Goal: Communication & Community: Answer question/provide support

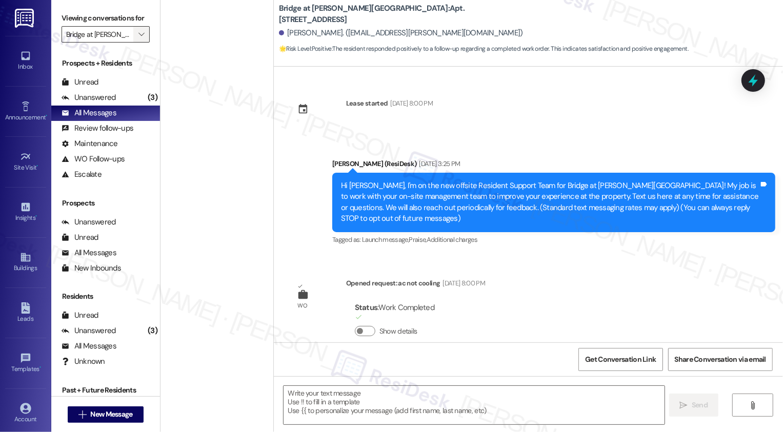
scroll to position [298, 0]
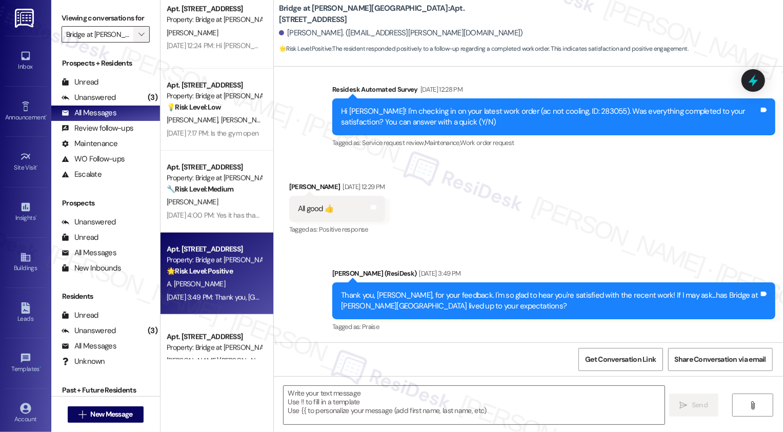
click at [138, 38] on icon "" at bounding box center [141, 34] width 6 height 8
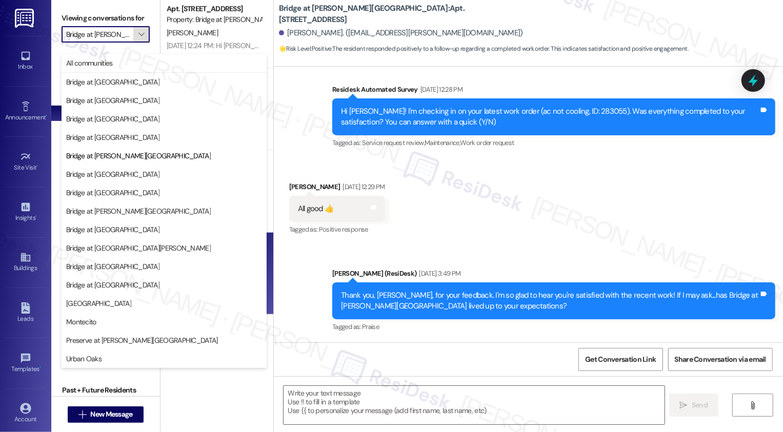
scroll to position [0, 16]
click at [131, 61] on span "All communities" at bounding box center [164, 63] width 196 height 10
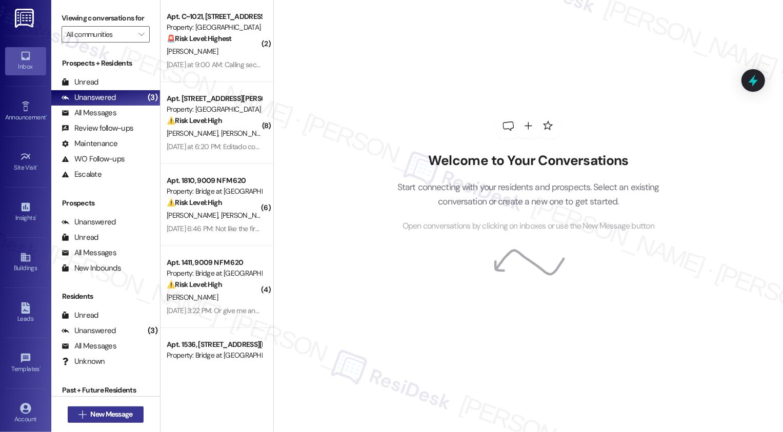
click at [118, 413] on span "New Message" at bounding box center [111, 414] width 42 height 11
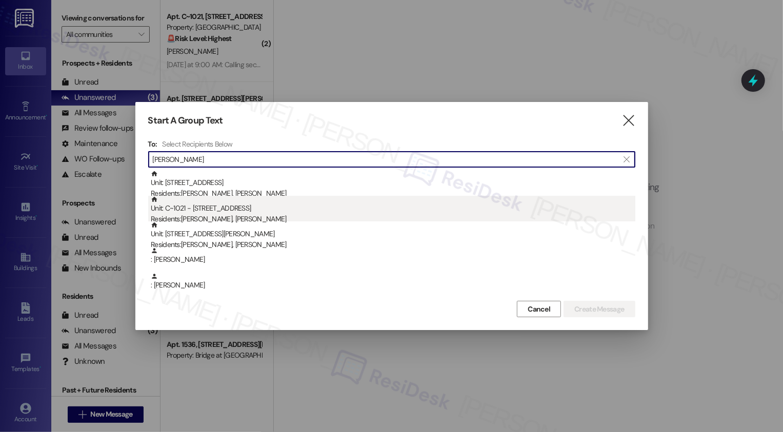
type input "Deleon"
click at [251, 208] on div "Unit: C~1021 - 6725 Circle S Dr Residents: Aide Ibarra, Ray Deleon" at bounding box center [393, 210] width 484 height 29
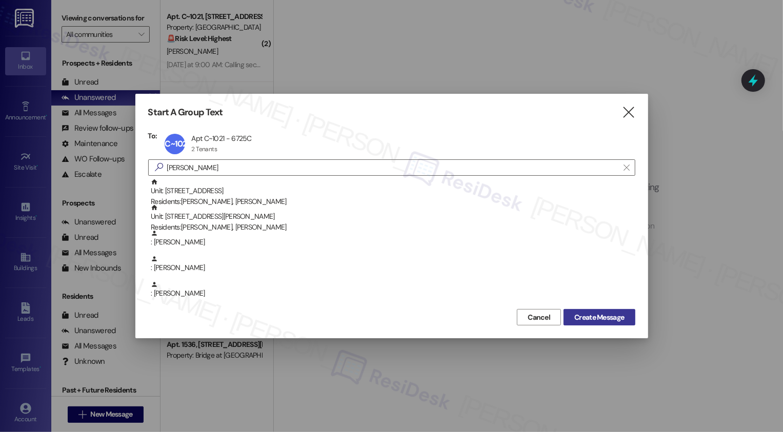
click at [589, 322] on span "Create Message" at bounding box center [599, 317] width 50 height 11
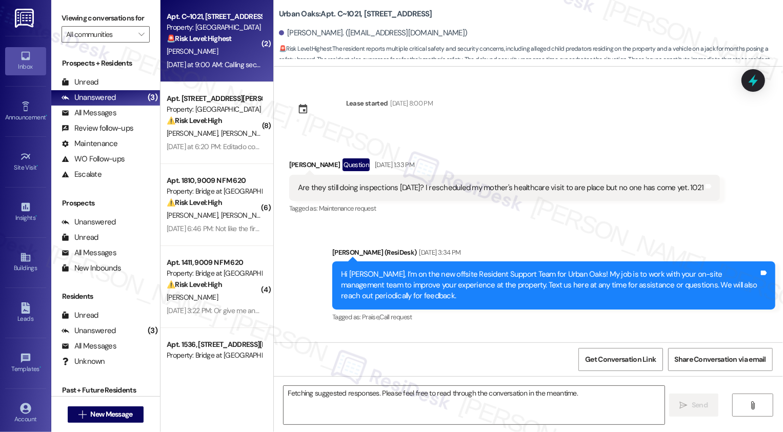
scroll to position [5574, 0]
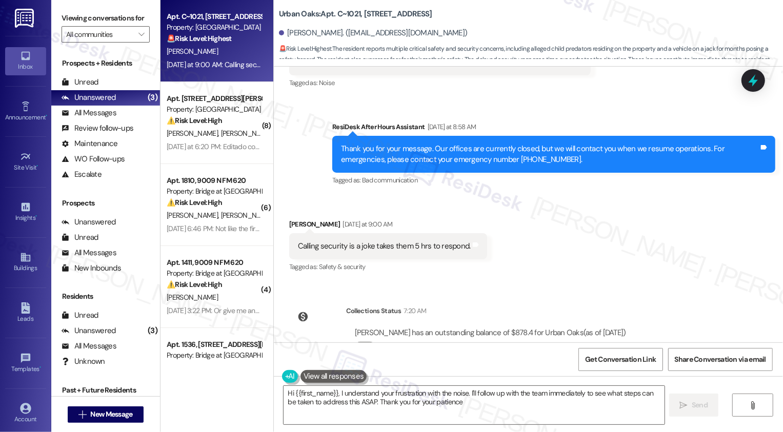
type textarea "Hi {{first_name}}, I understand your frustration with the noise. I'll follow up…"
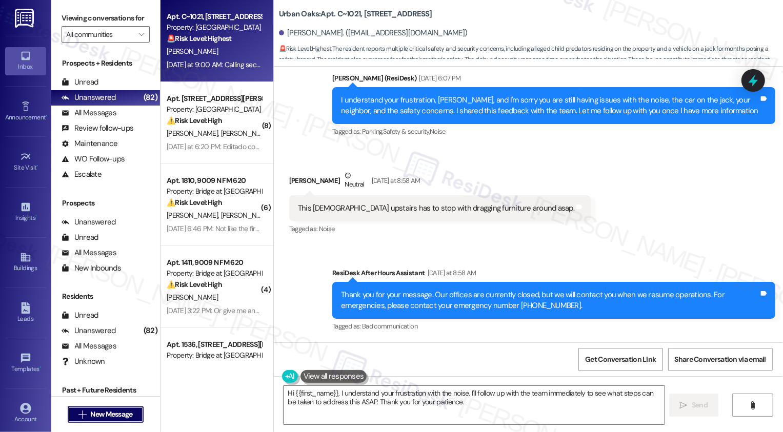
scroll to position [5427, 0]
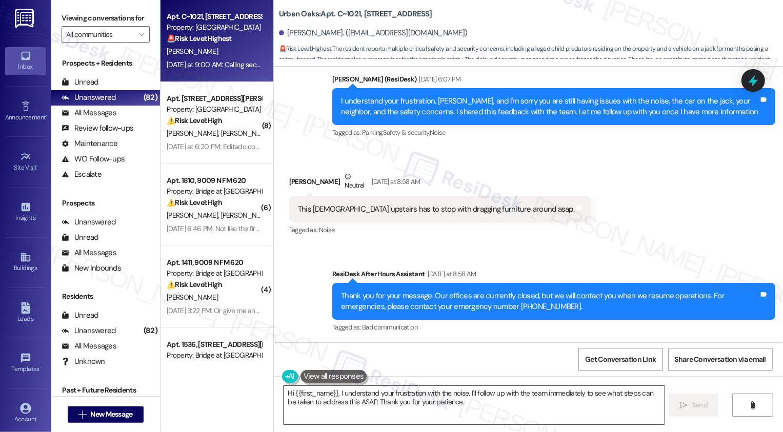
click at [386, 404] on textarea "Hi {{first_name}}, I understand your frustration with the noise. I'll follow up…" at bounding box center [473, 405] width 381 height 38
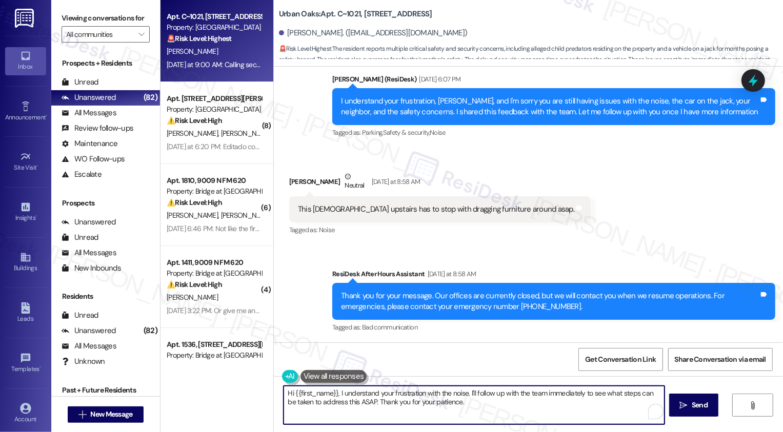
drag, startPoint x: 464, startPoint y: 391, endPoint x: 484, endPoint y: 407, distance: 25.5
click at [484, 407] on textarea "Hi {{first_name}}, I understand your frustration with the noise. I'll follow up…" at bounding box center [473, 405] width 381 height 38
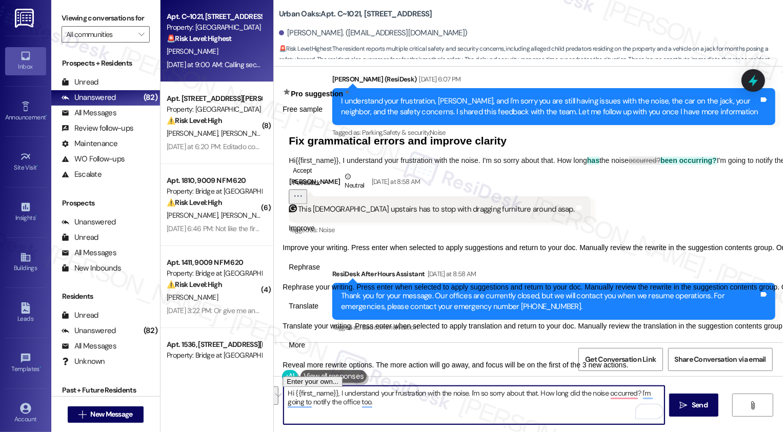
click at [320, 273] on span "Rephrase" at bounding box center [304, 267] width 31 height 11
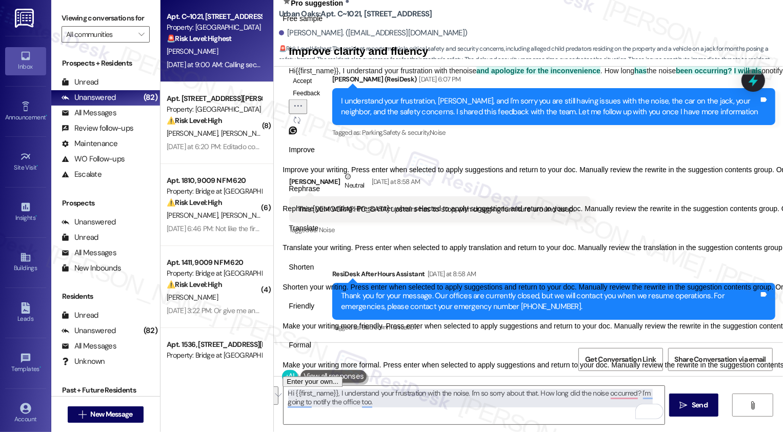
click at [314, 312] on span "Friendly" at bounding box center [302, 306] width 26 height 11
click at [301, 124] on icon "Regenerate" at bounding box center [297, 120] width 8 height 8
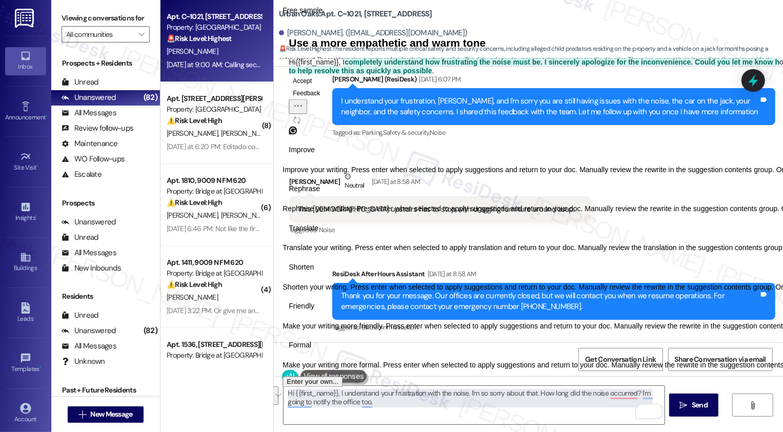
click at [301, 124] on icon "Regenerate" at bounding box center [297, 120] width 8 height 8
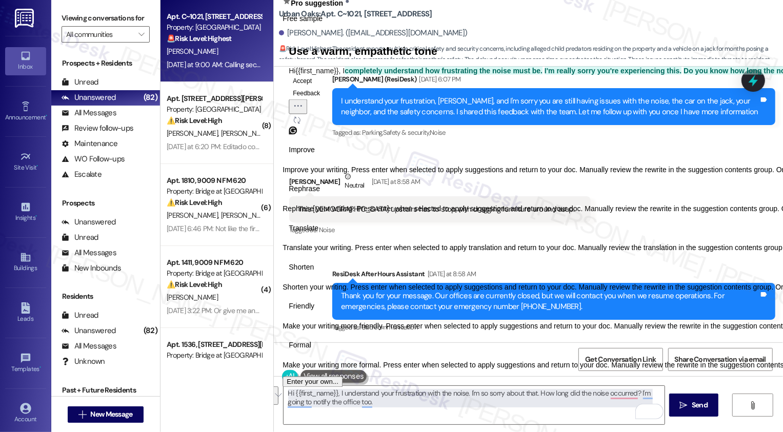
click at [301, 124] on icon "Regenerate" at bounding box center [297, 120] width 8 height 8
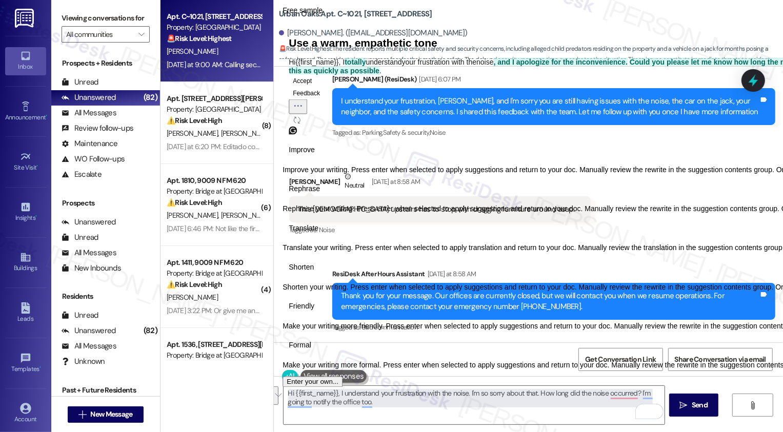
click at [320, 195] on span "Rephrase" at bounding box center [304, 189] width 31 height 11
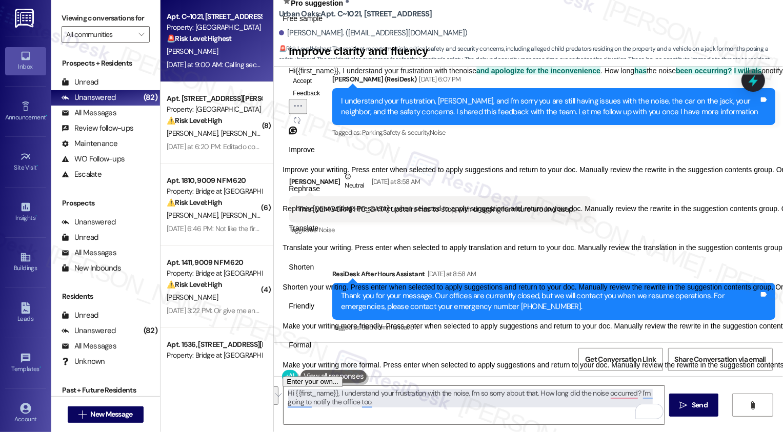
click at [311, 156] on span "Improve" at bounding box center [302, 150] width 26 height 11
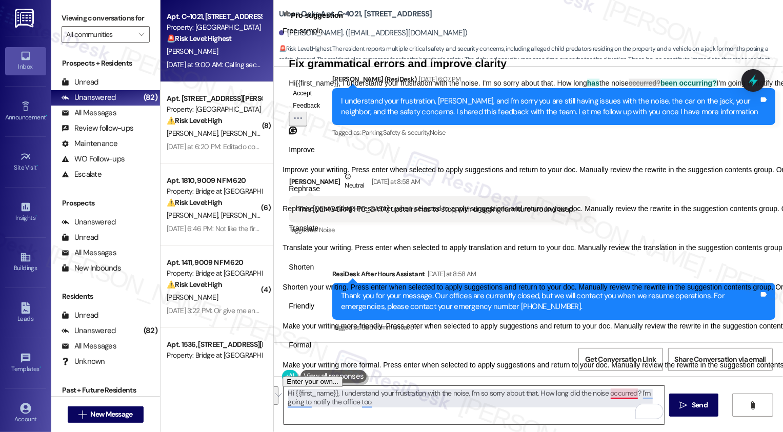
click at [627, 392] on textarea "Hi {{first_name}}, I understand your frustration with the noise. I'm so sorry a…" at bounding box center [473, 405] width 381 height 38
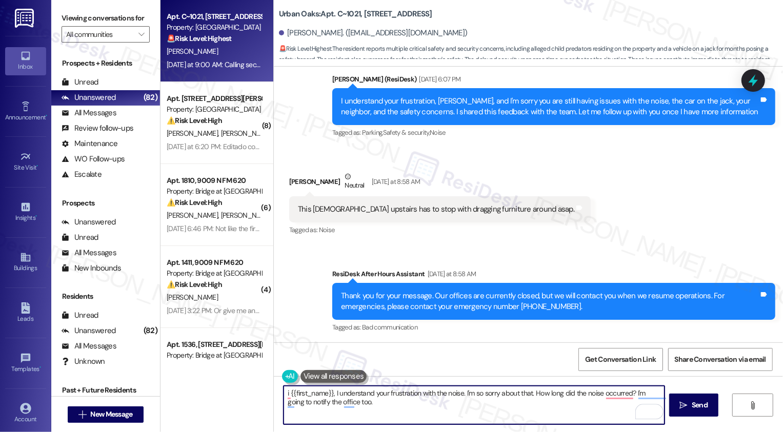
click at [550, 405] on textarea "i {{first_name}}, I understand your frustration with the noise. I'm so sorry ab…" at bounding box center [473, 405] width 381 height 38
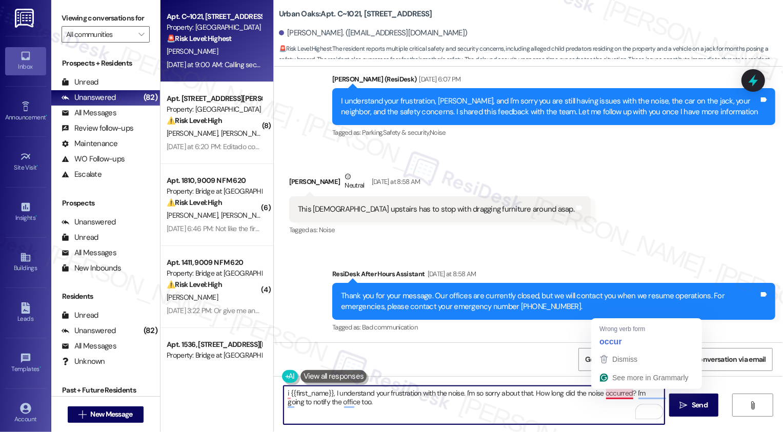
click at [628, 391] on textarea "i {{first_name}}, I understand your frustration with the noise. I'm so sorry ab…" at bounding box center [473, 405] width 381 height 38
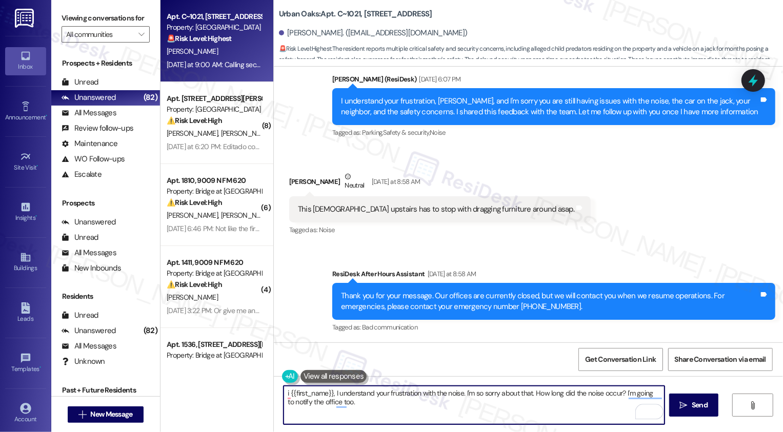
click at [568, 405] on textarea "i {{first_name}}, I understand your frustration with the noise. I'm so sorry ab…" at bounding box center [473, 405] width 381 height 38
click at [278, 396] on button "See rewrite suggestions" at bounding box center [274, 395] width 8 height 18
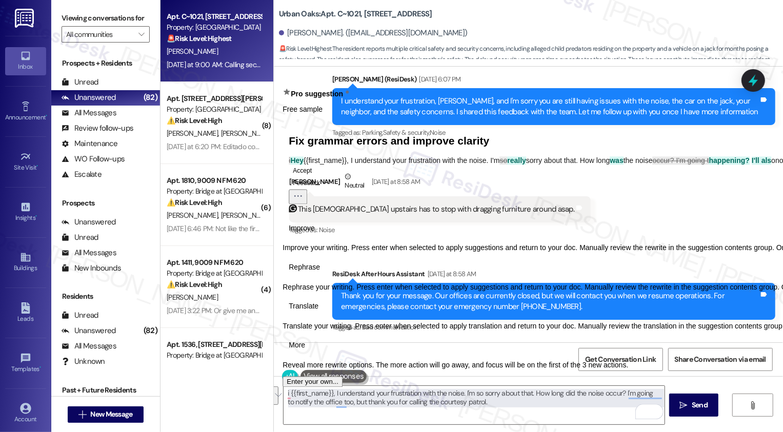
click at [320, 273] on span "Rephrase" at bounding box center [304, 267] width 31 height 11
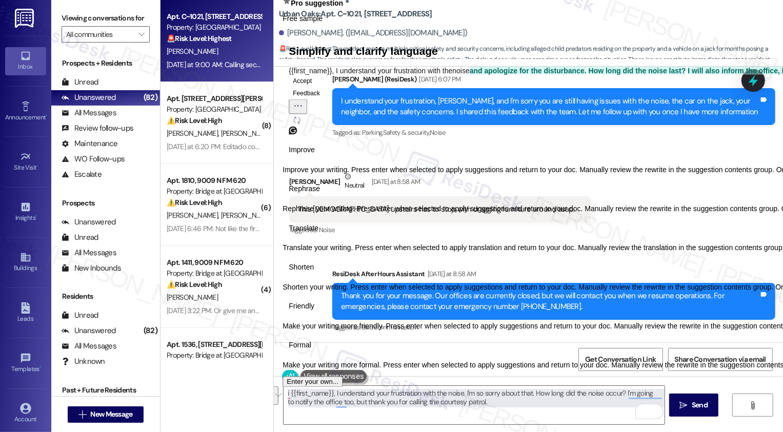
click at [314, 312] on span "Friendly" at bounding box center [302, 306] width 26 height 11
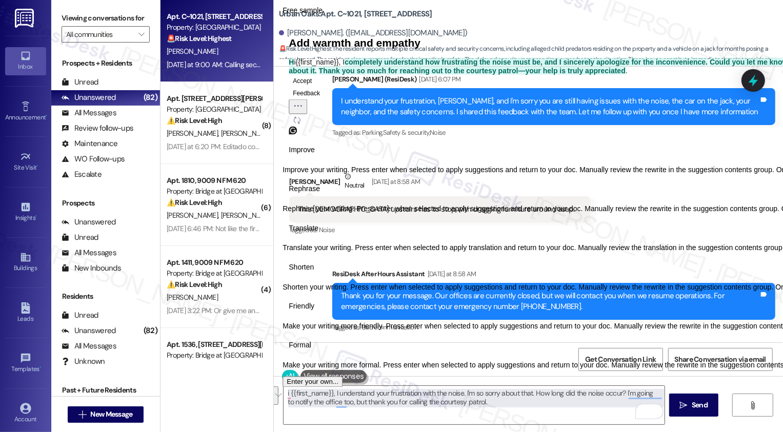
click at [320, 195] on span "Rephrase" at bounding box center [304, 189] width 31 height 11
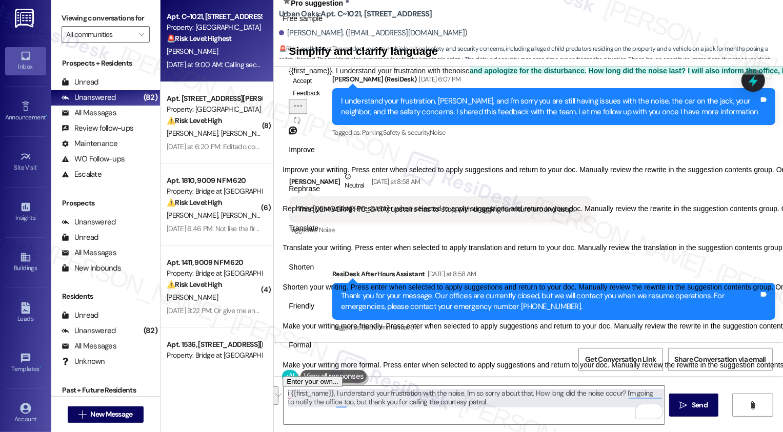
click at [312, 156] on span "Improve" at bounding box center [302, 150] width 26 height 11
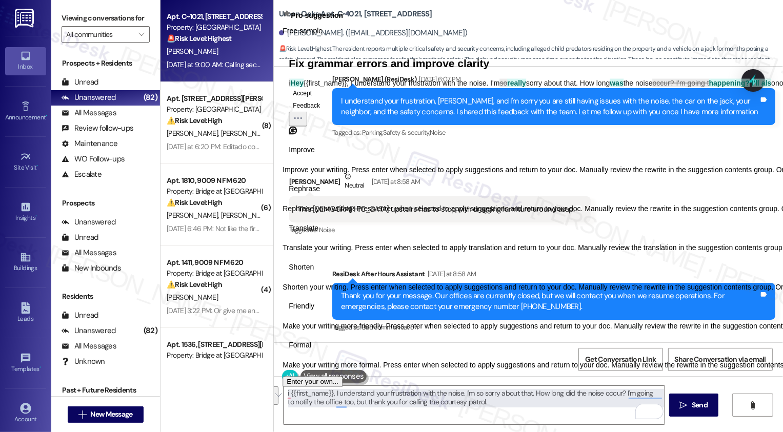
click at [320, 195] on span "Rephrase" at bounding box center [304, 189] width 31 height 11
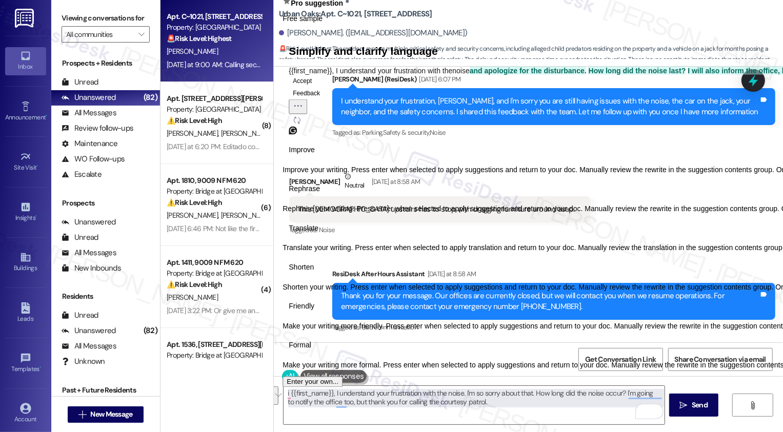
click at [315, 87] on button "Accept" at bounding box center [302, 80] width 27 height 12
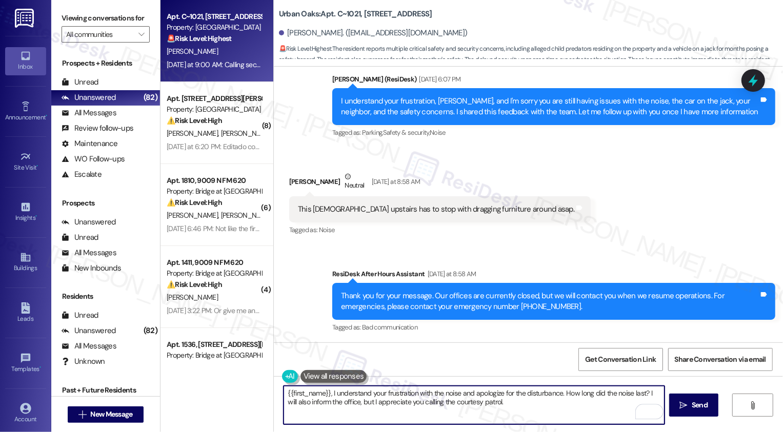
click at [289, 171] on div "Ray Deleon Neutral Yesterday at 8:58 AM" at bounding box center [439, 183] width 301 height 25
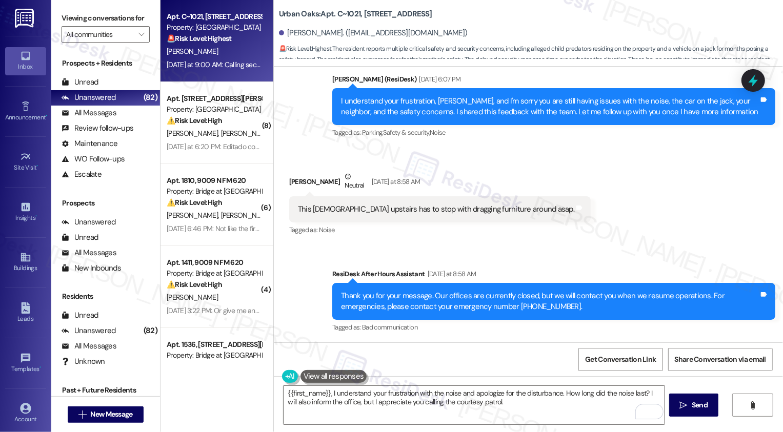
click at [289, 171] on div "Ray Deleon Neutral Yesterday at 8:58 AM" at bounding box center [439, 183] width 301 height 25
copy div "Ray"
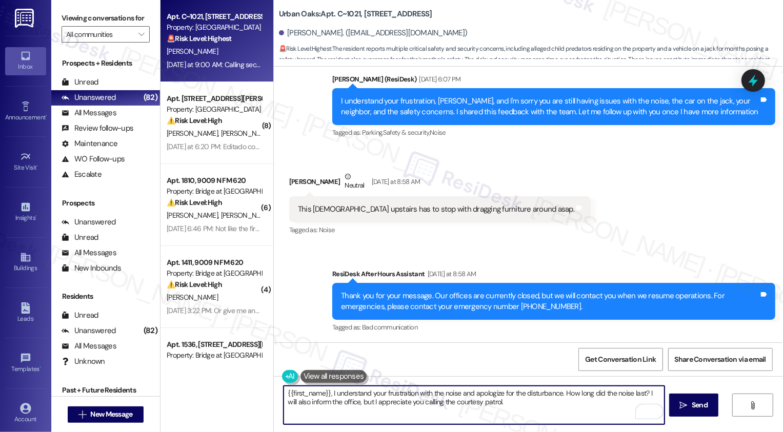
drag, startPoint x: 324, startPoint y: 393, endPoint x: 263, endPoint y: 392, distance: 61.5
click at [263, 392] on div "Apt. C~1021, 6725 Circle S Dr Property: Urban Oaks 🚨 Risk Level: Highest The re…" at bounding box center [471, 216] width 622 height 432
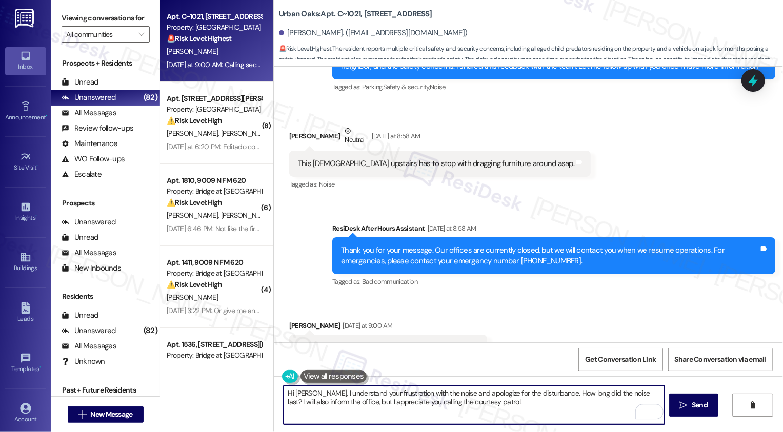
scroll to position [5490, 0]
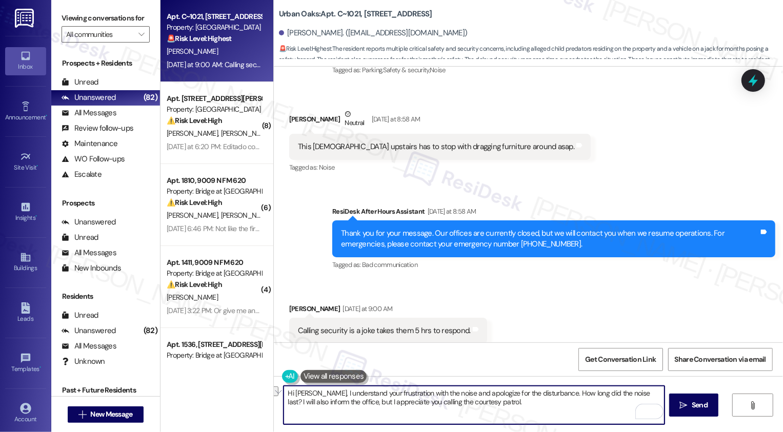
drag, startPoint x: 301, startPoint y: 394, endPoint x: 337, endPoint y: 394, distance: 35.9
click at [337, 394] on textarea "Hi Ray, I understand your frustration with the noise and apologize for the dist…" at bounding box center [473, 405] width 381 height 38
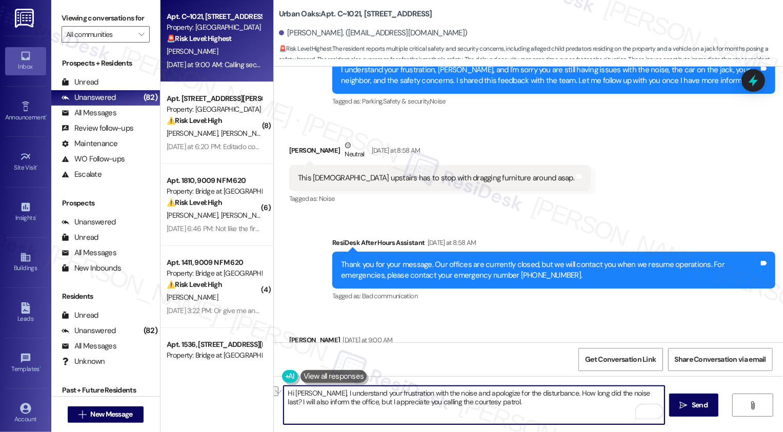
scroll to position [5544, 0]
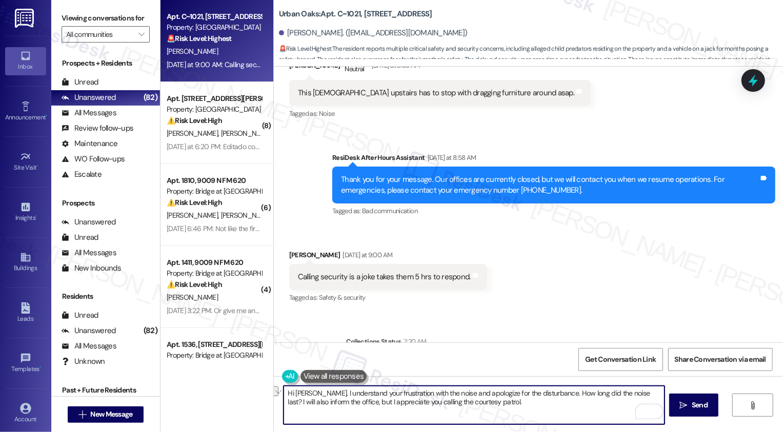
click at [320, 393] on textarea "Hi Ray, I understand your frustration with the noise and apologize for the dist…" at bounding box center [473, 405] width 381 height 38
drag, startPoint x: 301, startPoint y: 394, endPoint x: 533, endPoint y: 393, distance: 232.2
click at [533, 393] on textarea "Hi Ray, I understand your frustration with the noise and apologize for the dist…" at bounding box center [473, 405] width 381 height 38
click at [446, 402] on textarea "Hi Ray, how long did the noise last? I will also inform the office, but I appre…" at bounding box center [473, 405] width 381 height 38
click at [496, 399] on textarea "Hi Ray, how long did the noise last? I will also inform the office, but I appre…" at bounding box center [473, 405] width 381 height 38
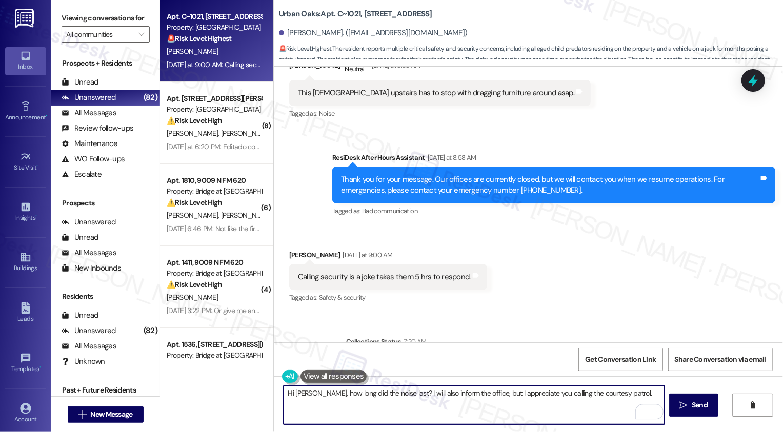
click at [620, 395] on textarea "Hi Ray, how long did the noise last? I will also inform the office, but I appre…" at bounding box center [473, 405] width 381 height 38
click at [460, 394] on textarea "Hi Ray, how long did the noise last? I will also inform the office, but I appre…" at bounding box center [473, 405] width 381 height 38
click at [387, 407] on textarea "Hi Ray, how long did the noise last? I will also inform the office about the in…" at bounding box center [473, 405] width 381 height 38
type textarea "Hi Ray, how long did the noise last? I will also inform the office about the in…"
click at [686, 402] on icon "" at bounding box center [684, 405] width 8 height 8
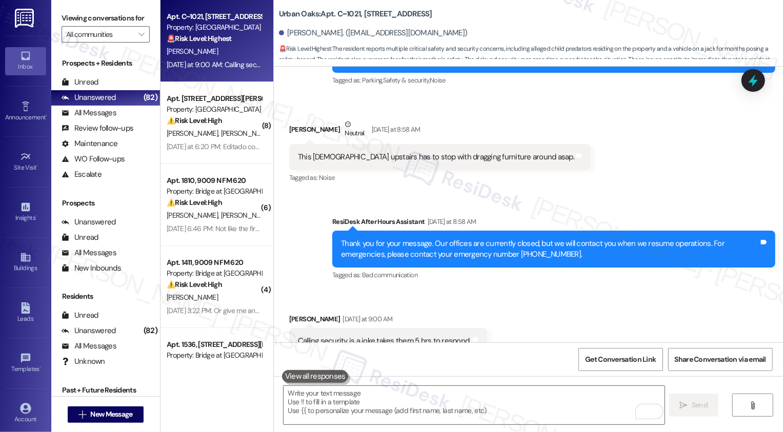
scroll to position [5646, 0]
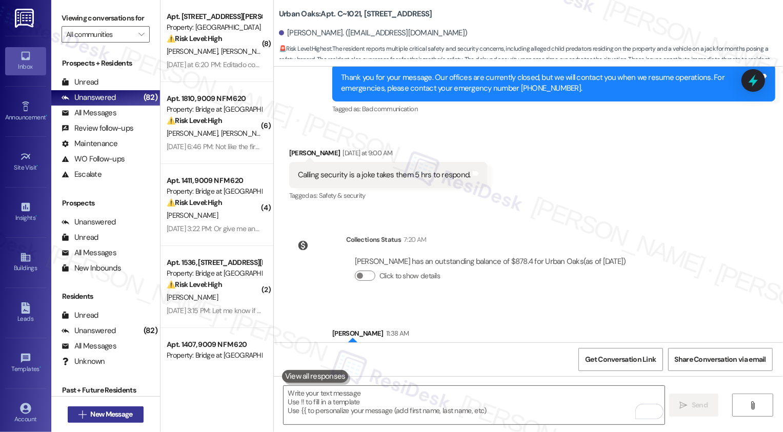
click at [131, 410] on span "New Message" at bounding box center [111, 414] width 46 height 11
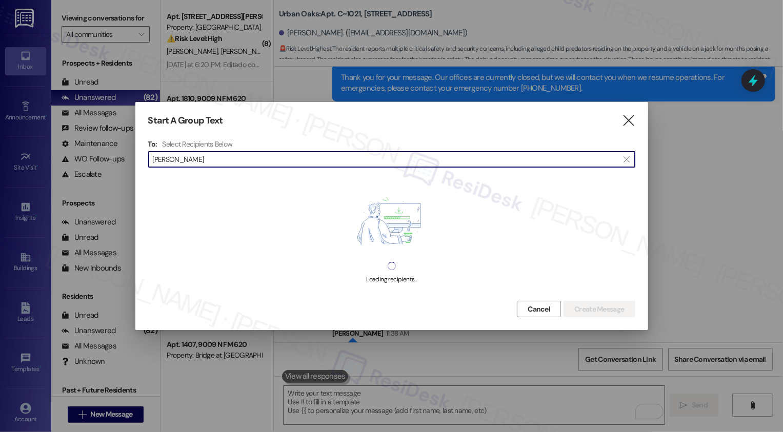
type input "Benitez"
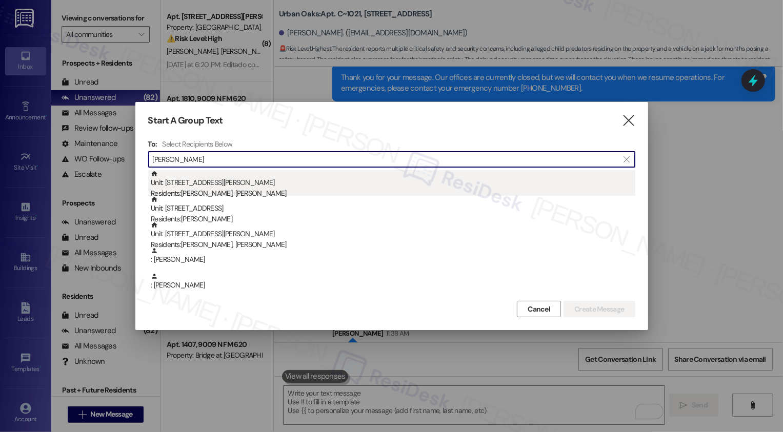
click at [233, 193] on div "Residents: [PERSON_NAME], [PERSON_NAME]" at bounding box center [393, 193] width 484 height 11
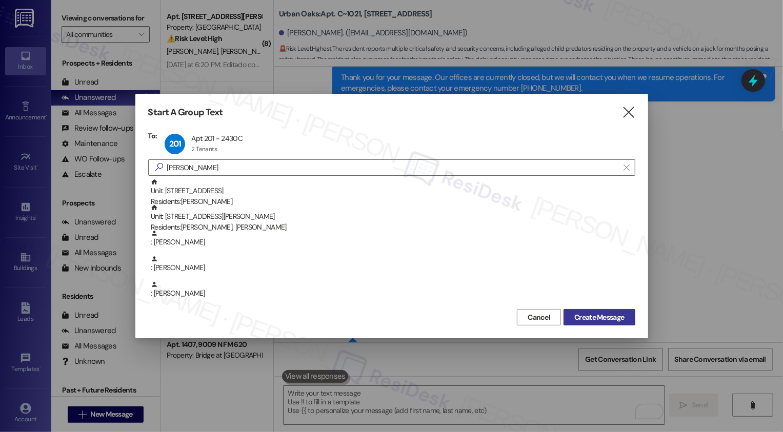
click at [600, 310] on button "Create Message" at bounding box center [598, 317] width 71 height 16
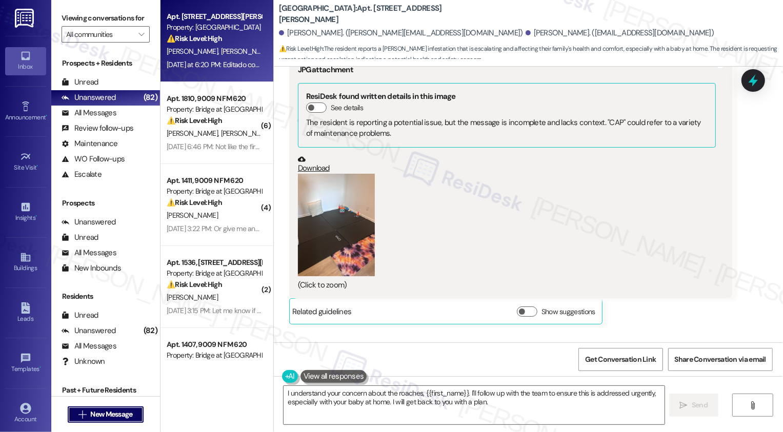
scroll to position [1505, 0]
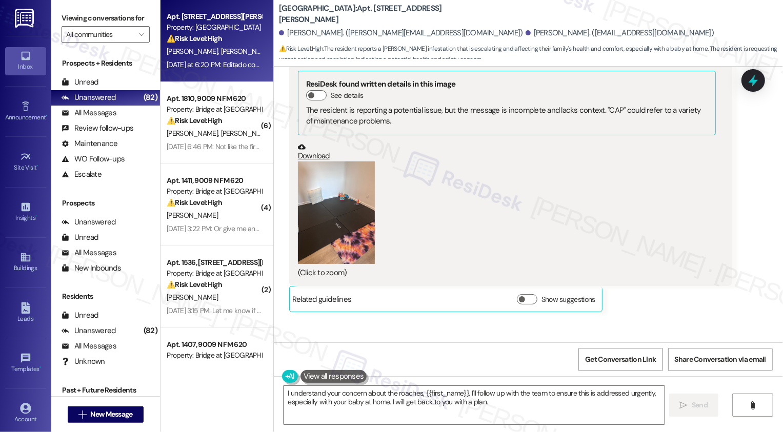
click at [332, 214] on button "Zoom image" at bounding box center [336, 212] width 77 height 103
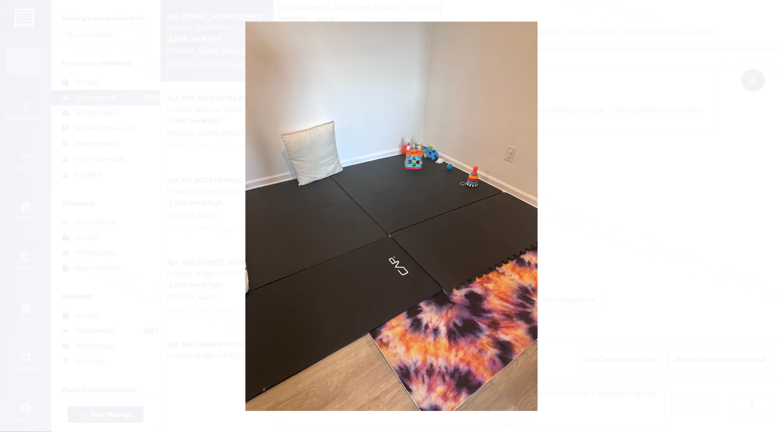
click at [568, 279] on button "Unzoom image" at bounding box center [391, 216] width 783 height 432
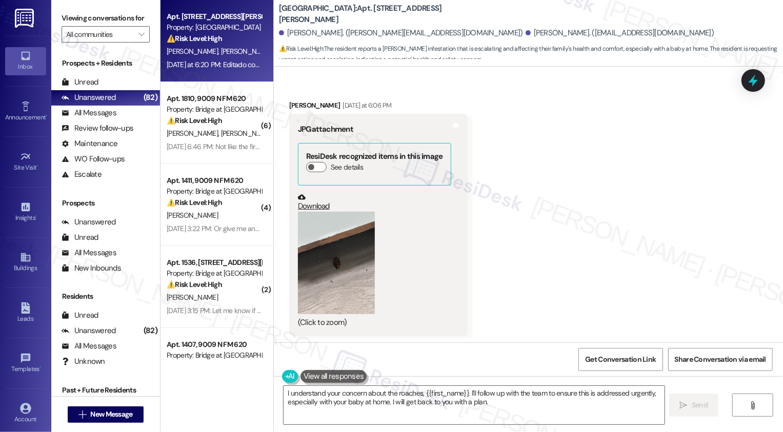
scroll to position [1917, 0]
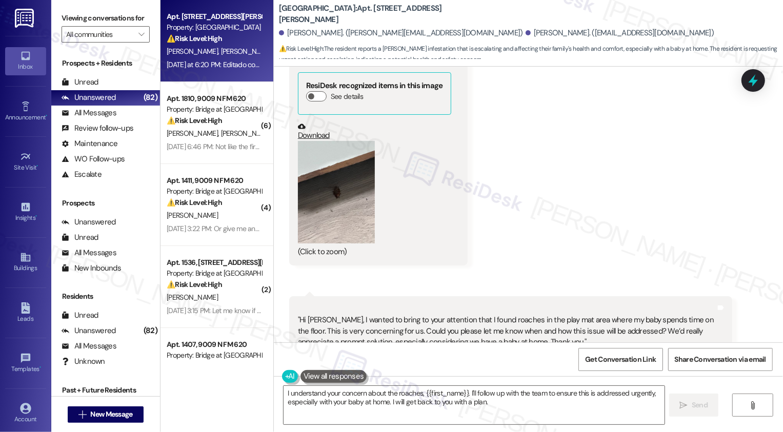
click at [332, 187] on button "Zoom image" at bounding box center [336, 192] width 77 height 103
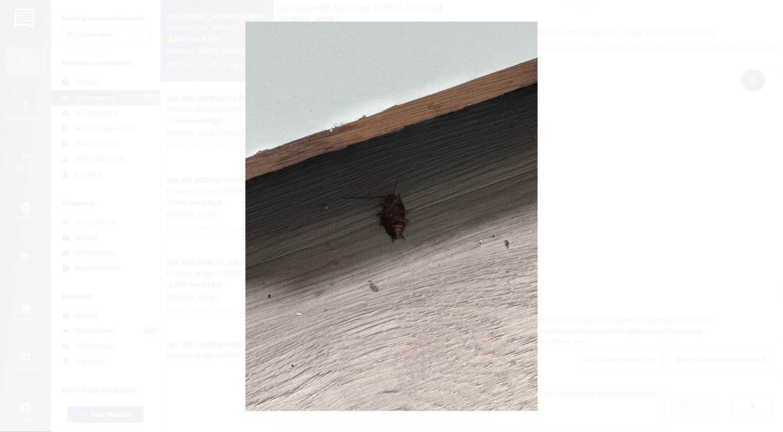
click at [588, 231] on button "Unzoom image" at bounding box center [391, 216] width 783 height 432
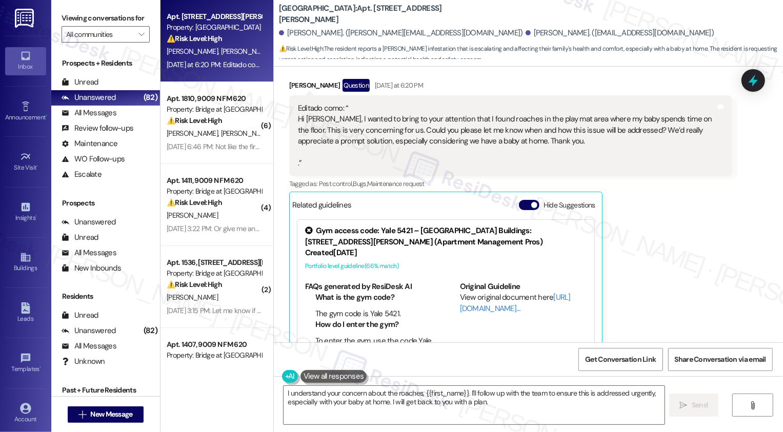
scroll to position [2412, 0]
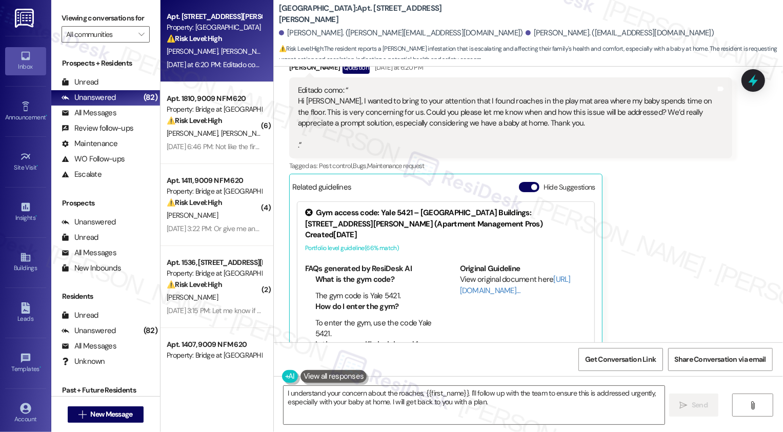
click at [344, 15] on b "Lexington Hills: Apt. 201, 2430 Cromwell Cir" at bounding box center [381, 14] width 205 height 22
copy b "201"
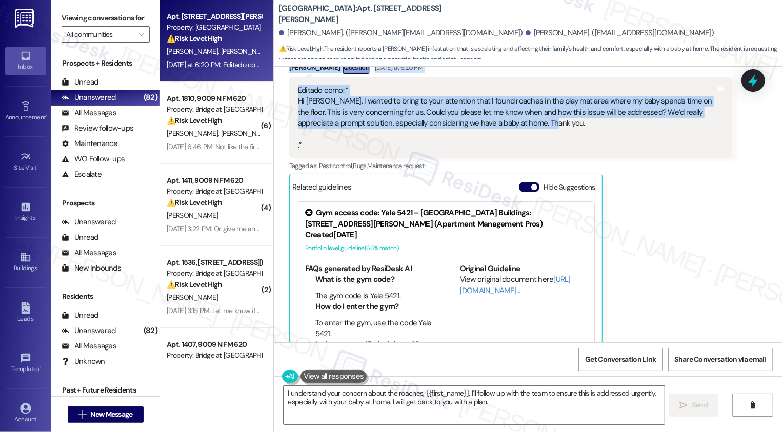
drag, startPoint x: 282, startPoint y: 217, endPoint x: 560, endPoint y: 93, distance: 304.4
click at [560, 93] on div "Lease started [DATE] 8:00 PM Survey, sent via SMS Residesk Automated Survey [DA…" at bounding box center [528, 205] width 509 height 276
copy div "Loremi Dolors Ametcons Adipisc Eli 12, 2004 se 6:68 DO Ei Tempo, Incid utl etd …"
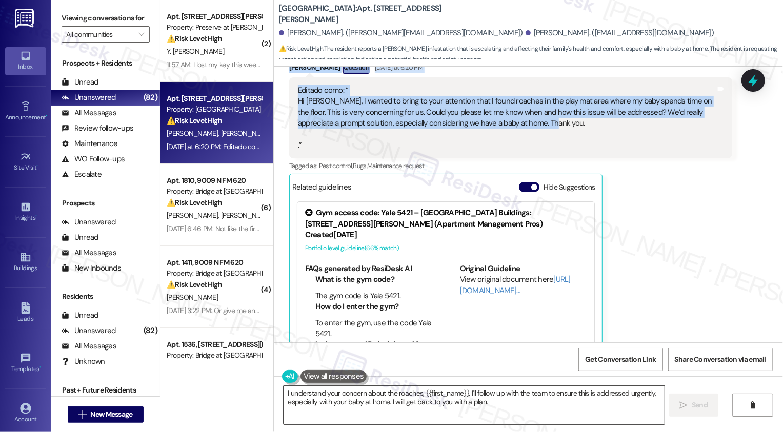
click at [403, 395] on textarea "I understand your concern about the roaches, {{first_name}}. I'll follow up wit…" at bounding box center [473, 405] width 381 height 38
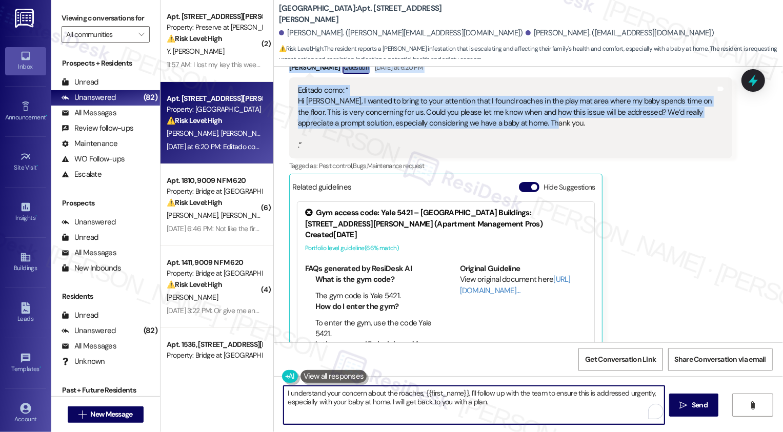
paste textarea "Hi Hector and Pilar, thank you for sharing these details with me. I completely …"
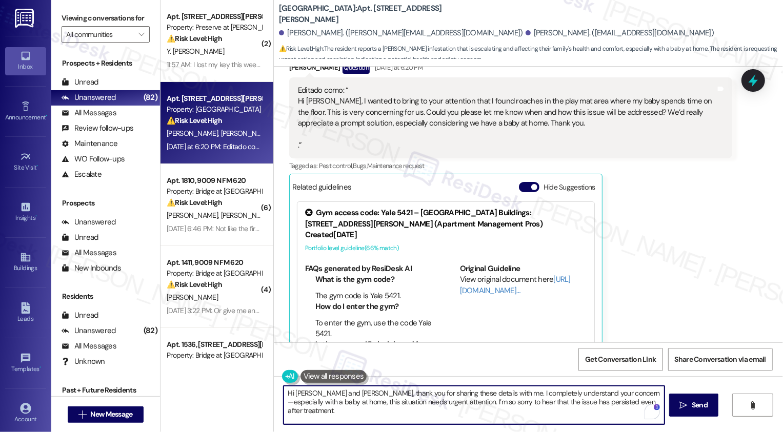
click at [587, 392] on textarea "Hi Hector and Pilar, thank you for sharing these details with me. I completely …" at bounding box center [473, 405] width 381 height 38
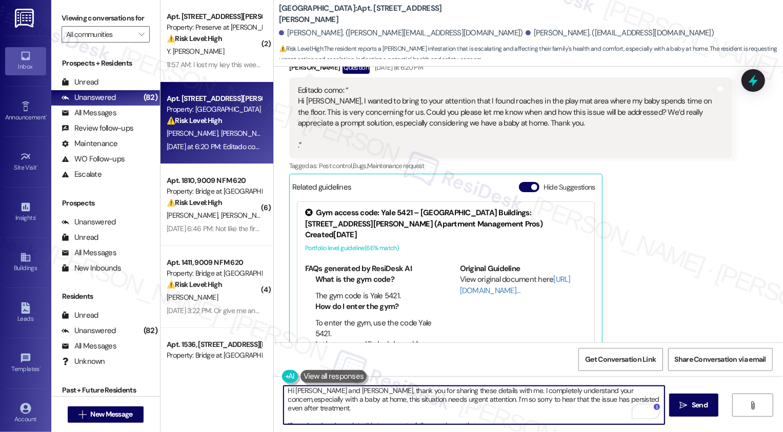
scroll to position [3, 0]
drag, startPoint x: 306, startPoint y: 400, endPoint x: 418, endPoint y: 398, distance: 112.3
click at [418, 398] on textarea "Hi Hector and Pilar, thank you for sharing these details with me. I completely …" at bounding box center [473, 405] width 381 height 38
click at [482, 419] on textarea "Hi Hector and Pilar, thank you for sharing these details with me. I completely …" at bounding box center [473, 405] width 381 height 38
drag, startPoint x: 369, startPoint y: 418, endPoint x: 375, endPoint y: 417, distance: 6.2
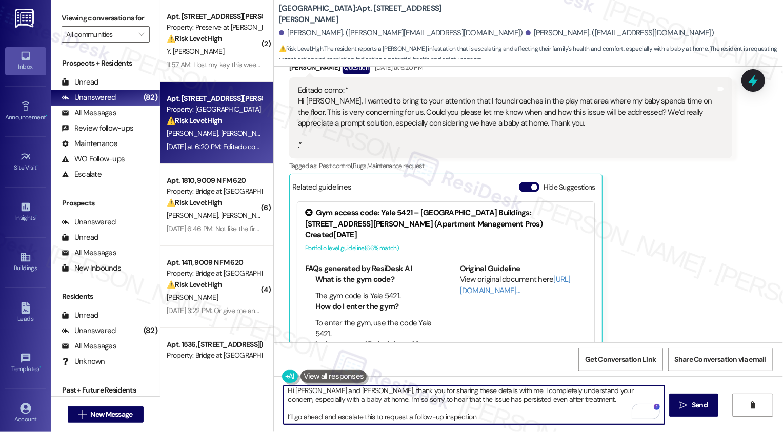
click at [375, 417] on textarea "Hi Hector and Pilar, thank you for sharing these details with me. I completely …" at bounding box center [473, 405] width 381 height 38
click at [435, 418] on textarea "Hi Hector and Pilar, thank you for sharing these details with me. I completely …" at bounding box center [473, 405] width 381 height 38
click at [528, 419] on textarea "Hi Hector and Pilar, thank you for sharing these details with me. I completely …" at bounding box center [473, 405] width 381 height 38
paste textarea "I also want to make sure I have the details correct about your fridge: is the m…"
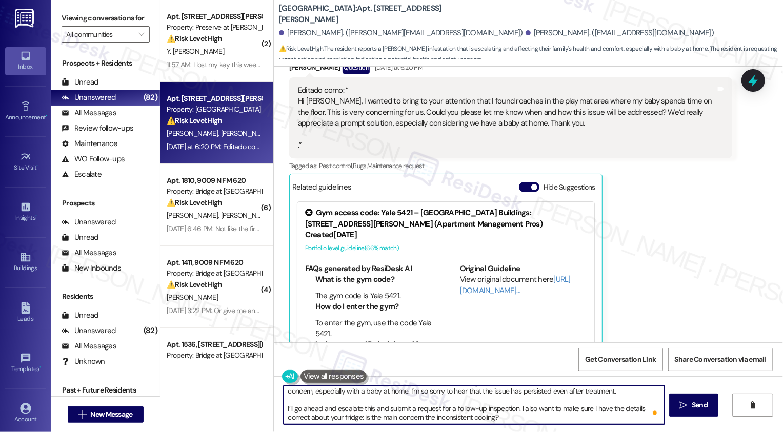
scroll to position [11, 0]
click at [512, 410] on textarea "Hi Hector and Pilar, thank you for sharing these details with me. I completely …" at bounding box center [473, 405] width 381 height 38
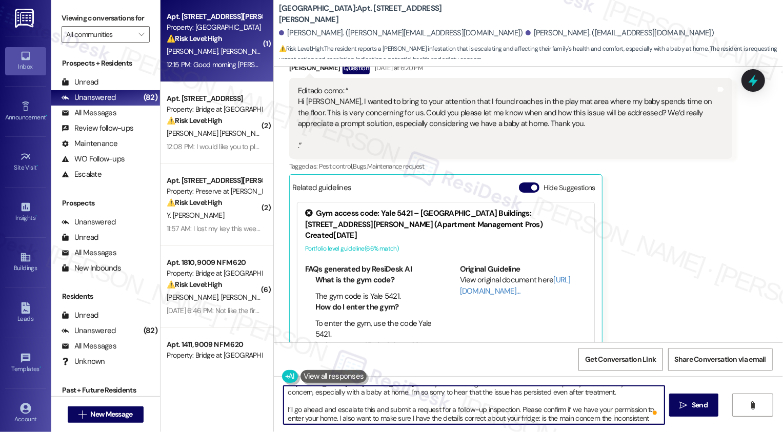
scroll to position [0, 0]
drag, startPoint x: 309, startPoint y: 391, endPoint x: 507, endPoint y: 397, distance: 198.4
click at [507, 397] on textarea "Hi Hector and Pilar, thank you for sharing these details with me. I completely …" at bounding box center [473, 405] width 381 height 38
click at [283, 408] on textarea "Hi Hector and Pilar, thank you for sharing these details with me. I completely …" at bounding box center [473, 405] width 381 height 38
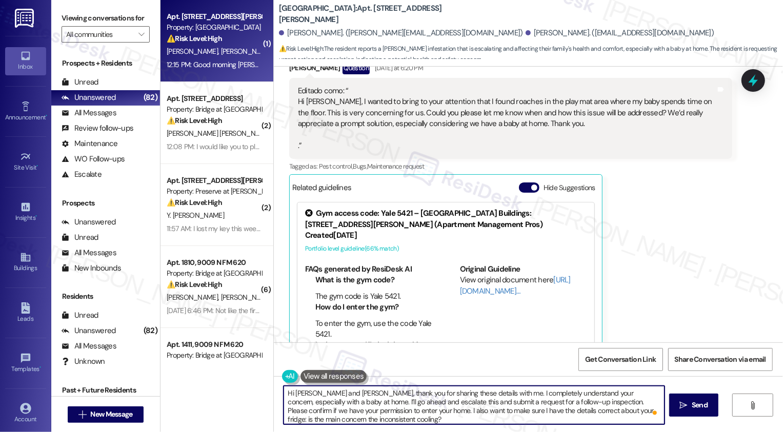
click at [375, 410] on textarea "Hi Hector and Pilar, thank you for sharing these details with me. I completely …" at bounding box center [473, 405] width 381 height 38
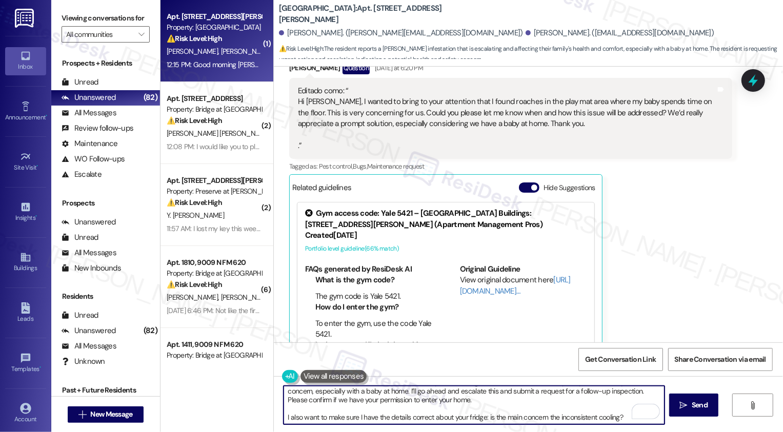
click at [480, 415] on textarea "Hi Hector and Pilar, thank you for sharing these details with me. I completely …" at bounding box center [473, 405] width 381 height 38
type textarea "Hi Hector and Pilar, thank you for sharing these details with me. I completely …"
click at [689, 405] on span "Send" at bounding box center [699, 405] width 20 height 11
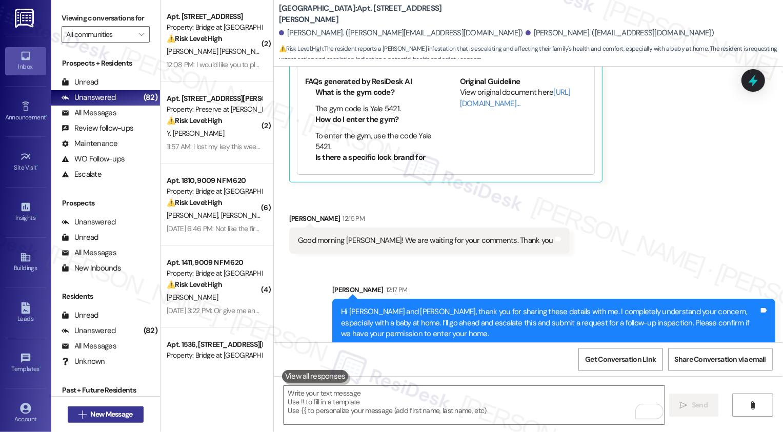
click at [105, 413] on span "New Message" at bounding box center [111, 414] width 42 height 11
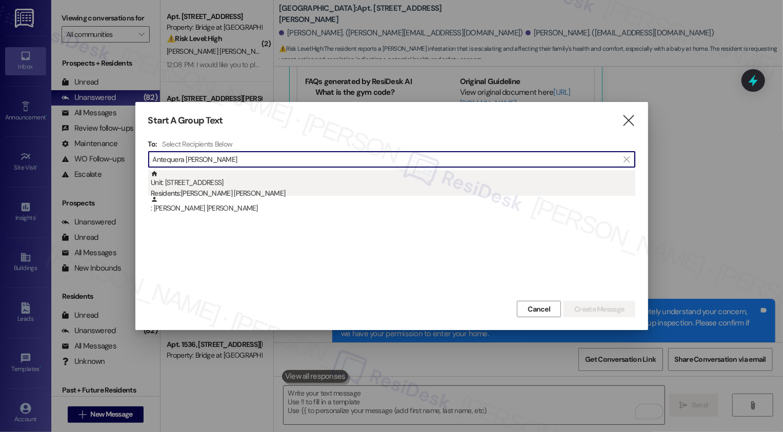
type input "Antequera Mercado"
click at [211, 191] on div "Residents: Dorka Antequera Mercado" at bounding box center [393, 193] width 484 height 11
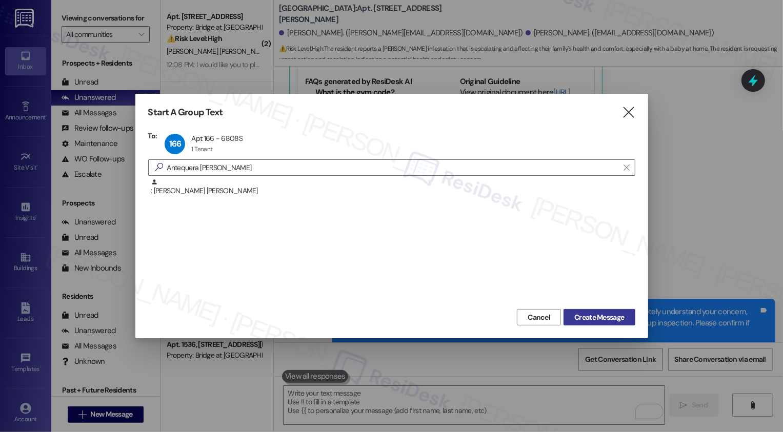
click at [598, 316] on span "Create Message" at bounding box center [599, 317] width 50 height 11
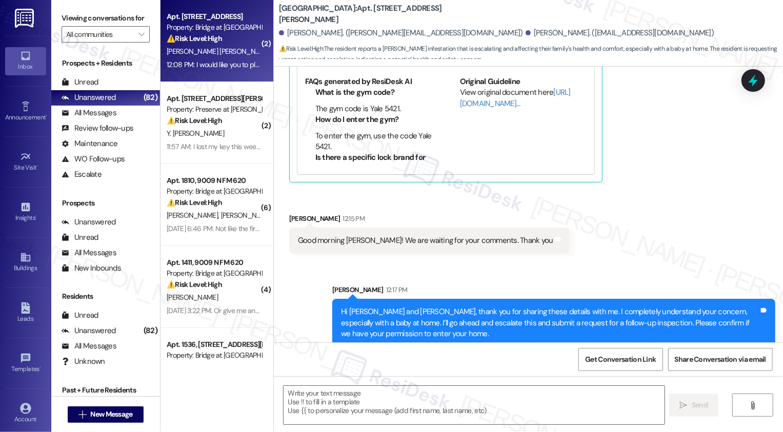
type textarea "Fetching suggested responses. Please feel free to read through the conversation…"
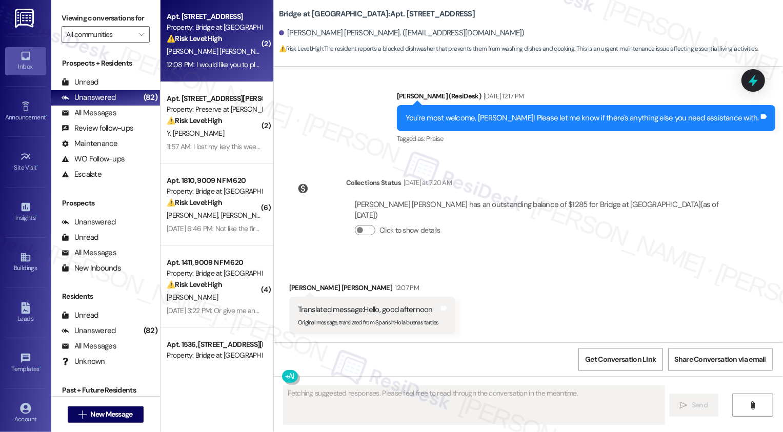
scroll to position [3026, 0]
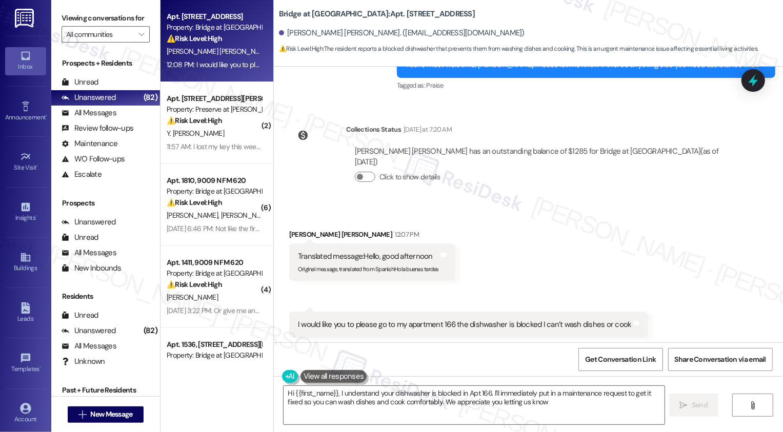
type textarea "Hi {{first_name}}, I understand your dishwasher is blocked in Apt 166. I'll imm…"
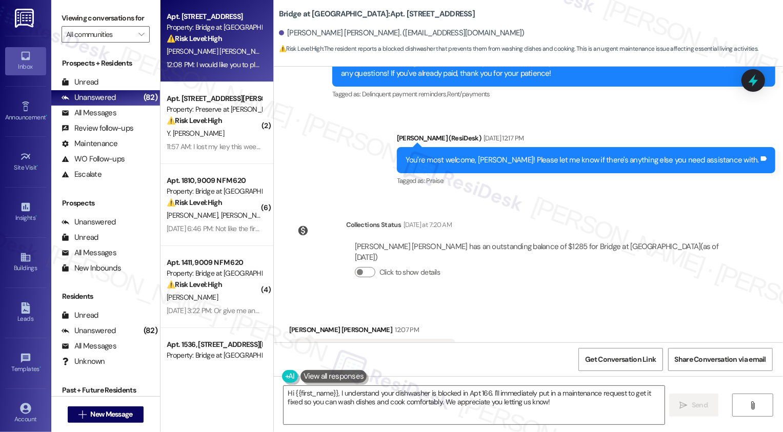
scroll to position [3027, 0]
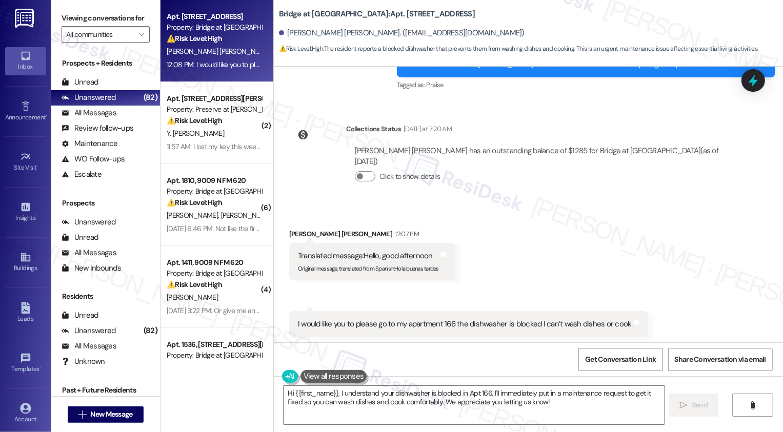
click at [367, 15] on b "Bridge at South Point: Apt. 166, 6808 S IH 35 Frontage Rd" at bounding box center [377, 14] width 196 height 11
copy b "166"
drag, startPoint x: 462, startPoint y: 279, endPoint x: 625, endPoint y: 279, distance: 163.0
click at [625, 311] on div "I would like you to please go to my apartment 166 the dishwasher is blocked I c…" at bounding box center [468, 324] width 359 height 26
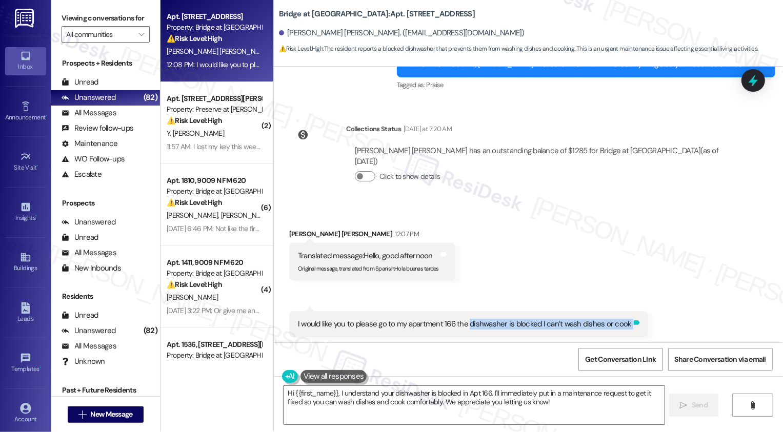
copy div "dishwasher is blocked I can’t wash dishes or cook Tags and notes"
click at [679, 291] on div "Received via SMS Dorka Antequera Mercado 12:07 PM Translated message: Hello, go…" at bounding box center [528, 296] width 509 height 181
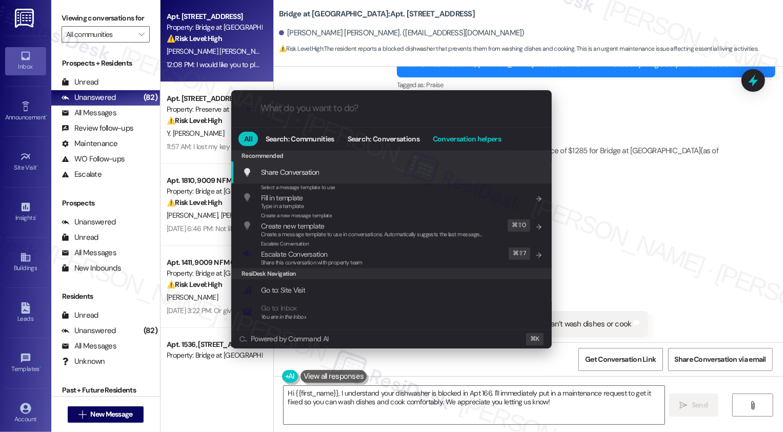
click at [472, 141] on span "Conversation helpers" at bounding box center [467, 138] width 68 height 7
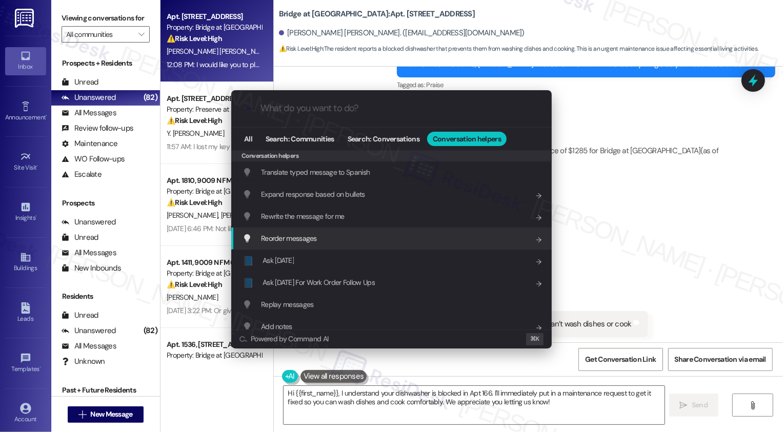
click at [374, 289] on div "📘 Ask Friday For Work Order Follow Ups Add shortcut" at bounding box center [391, 283] width 320 height 22
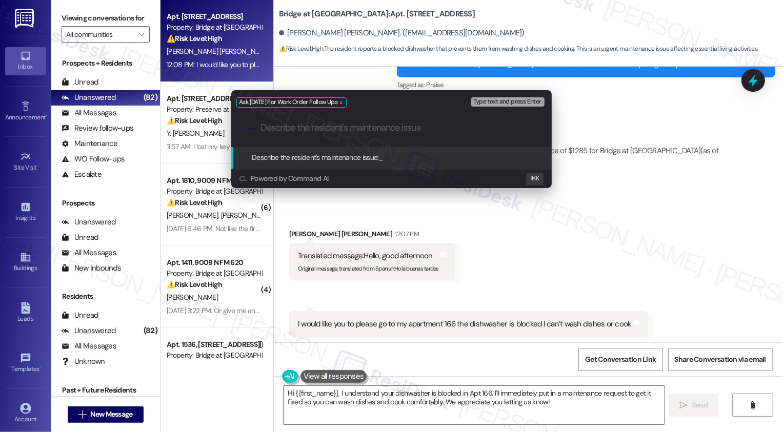
paste input "dishwasher is blocked I can’t wash dishes or cook"
type input "dishwasher is blocked I can’t wash dishes or cook"
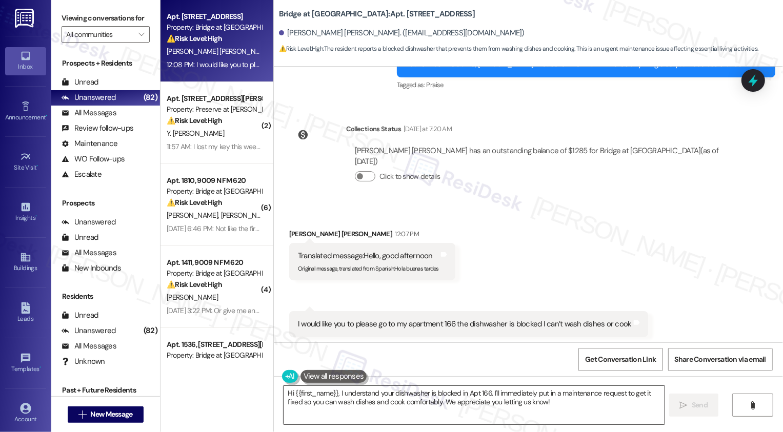
click at [323, 404] on textarea "Hi {{first_name}}, I understand your dishwasher is blocked in Apt 166. I'll imm…" at bounding box center [473, 405] width 381 height 38
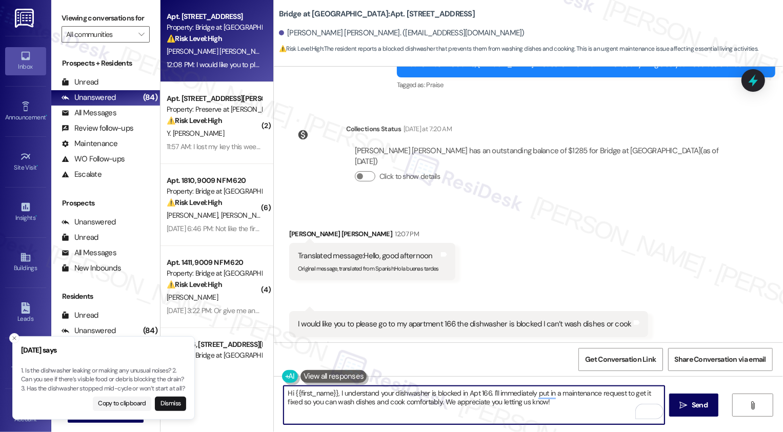
click at [516, 394] on textarea "Hi {{first_name}}, I understand your dishwasher is blocked in Apt 166. I'll imm…" at bounding box center [473, 405] width 381 height 38
drag, startPoint x: 623, startPoint y: 391, endPoint x: 621, endPoint y: 406, distance: 15.5
click at [621, 407] on textarea "Hi {{first_name}}, I understand your dishwasher is blocked in Apt 166. I'll put…" at bounding box center [473, 405] width 381 height 38
type textarea "Hi {{first_name}}, I understand your dishwasher is blocked in Apt 166. I'll put…"
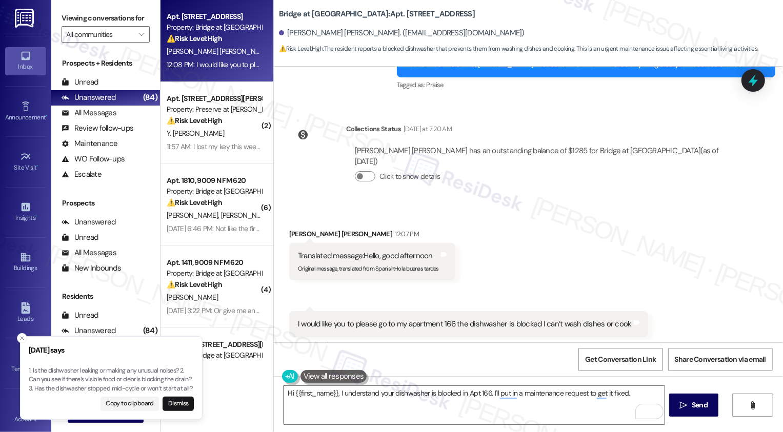
drag, startPoint x: 27, startPoint y: 389, endPoint x: 74, endPoint y: 387, distance: 47.2
click at [74, 387] on p "1. Is the dishwasher leaking or making any unusual noises? 2. Can you see if th…" at bounding box center [111, 379] width 165 height 27
click at [56, 374] on p "1. Is the dishwasher leaking or making any unusual noises? 2. Can you see if th…" at bounding box center [103, 379] width 165 height 27
click at [28, 388] on p "1. Is the dishwasher leaking or making any unusual noises? 2. Can you see if th…" at bounding box center [103, 379] width 165 height 27
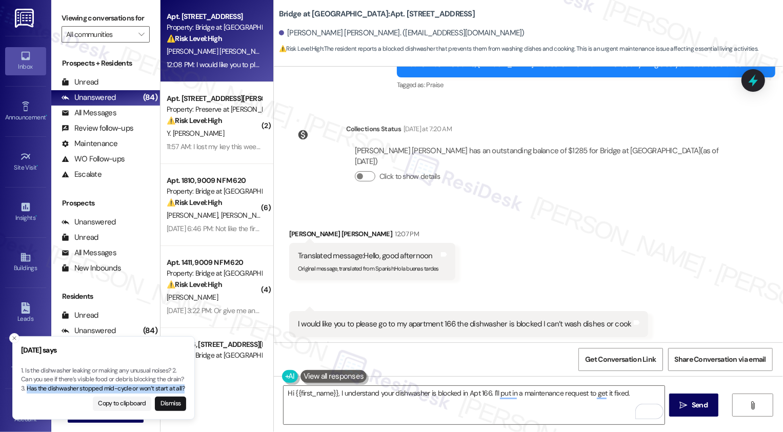
copy p "Has the dishwasher stopped mid-cycle or won’t start at all?"
click at [636, 392] on textarea "Hi {{first_name}}, I understand your dishwasher is blocked in Apt 166. I'll put…" at bounding box center [473, 405] width 381 height 38
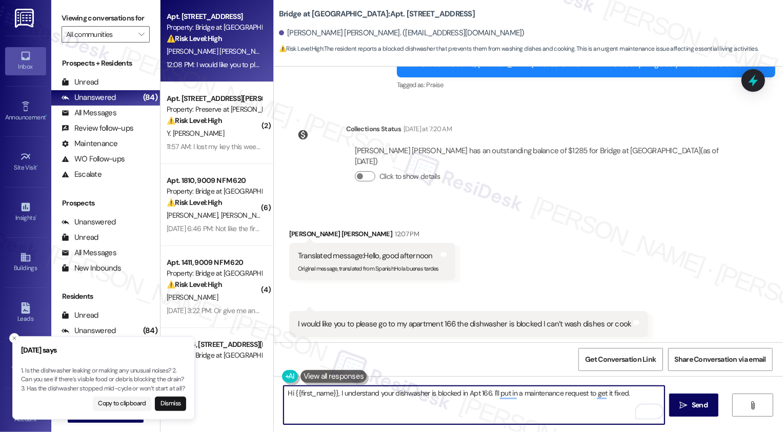
paste textarea "Has the dishwasher stopped mid-cycle or won’t start at all?"
click at [584, 399] on textarea "Hi {{first_name}}, I understand your dishwasher is blocked in Apt 166. I'll sub…" at bounding box center [473, 405] width 381 height 38
click at [176, 403] on button "Dismiss" at bounding box center [170, 404] width 31 height 14
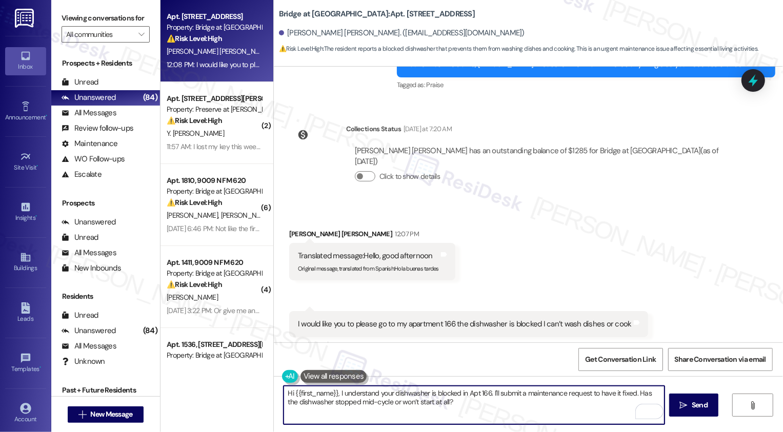
click at [481, 392] on textarea "Hi {{first_name}}, I understand your dishwasher is blocked in Apt 166. I'll sub…" at bounding box center [473, 405] width 381 height 38
type textarea "Hi {{first_name}}, I understand your dishwasher is blocked. I'll submit a maint…"
click at [687, 407] on span " Send" at bounding box center [694, 405] width 32 height 11
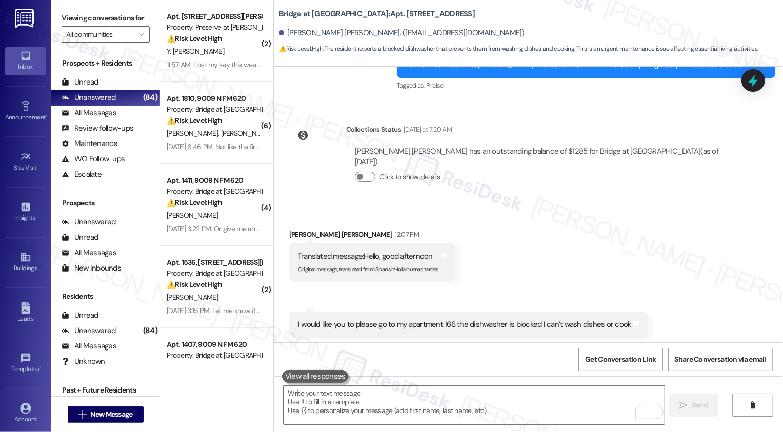
scroll to position [3109, 0]
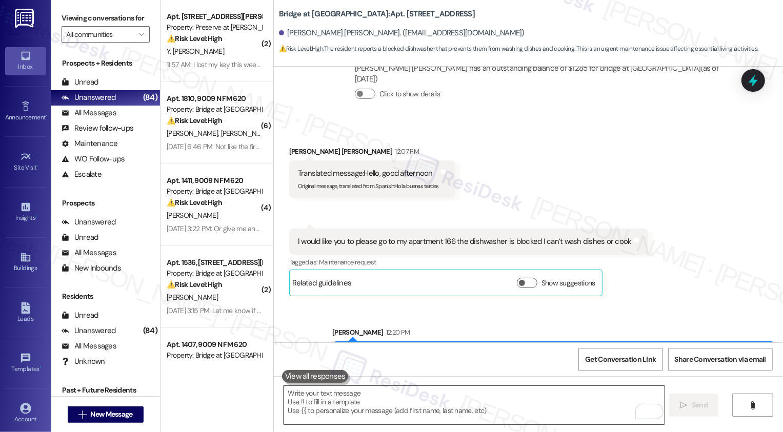
click at [523, 407] on textarea "To enrich screen reader interactions, please activate Accessibility in Grammarl…" at bounding box center [473, 405] width 381 height 38
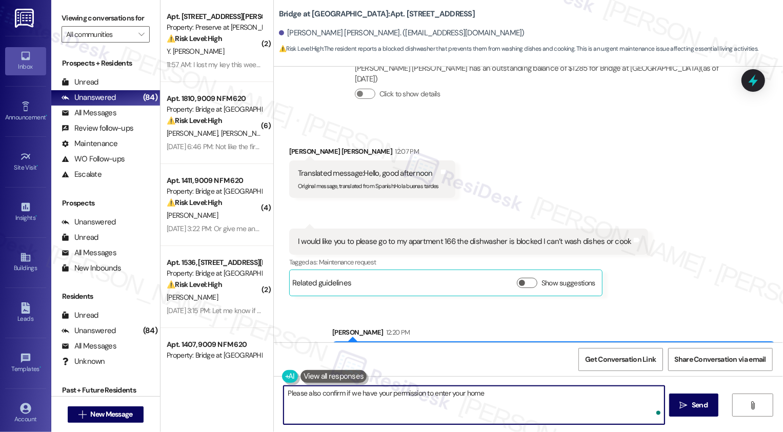
type textarea "Please also confirm if we have your permission to enter your home."
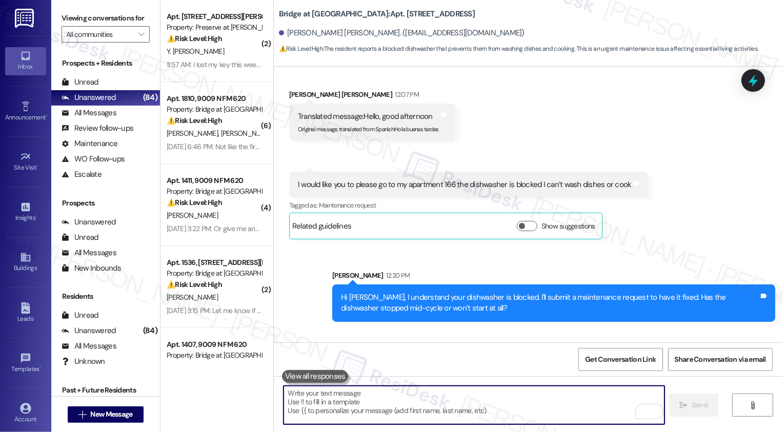
scroll to position [3180, 0]
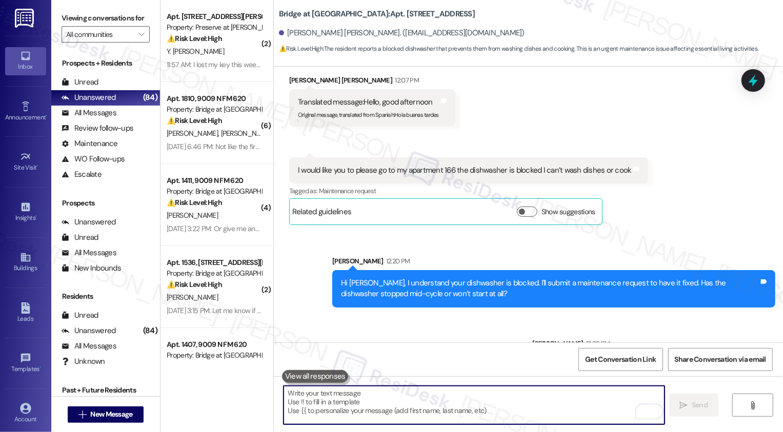
click at [368, 14] on b "Bridge at South Point: Apt. 166, 6808 S IH 35 Frontage Rd" at bounding box center [377, 14] width 196 height 11
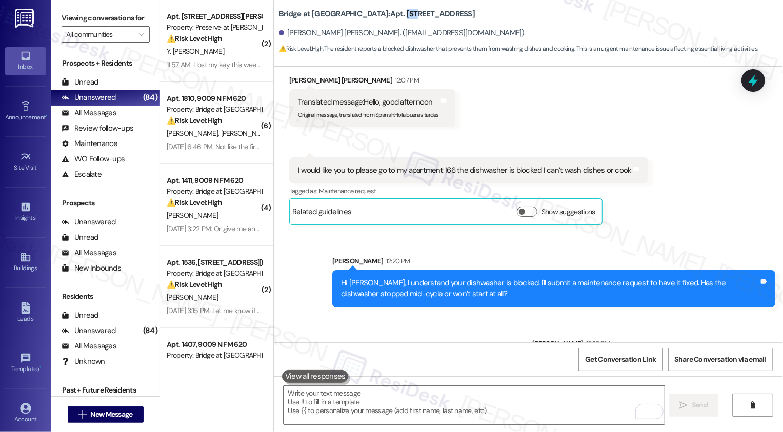
copy b "166"
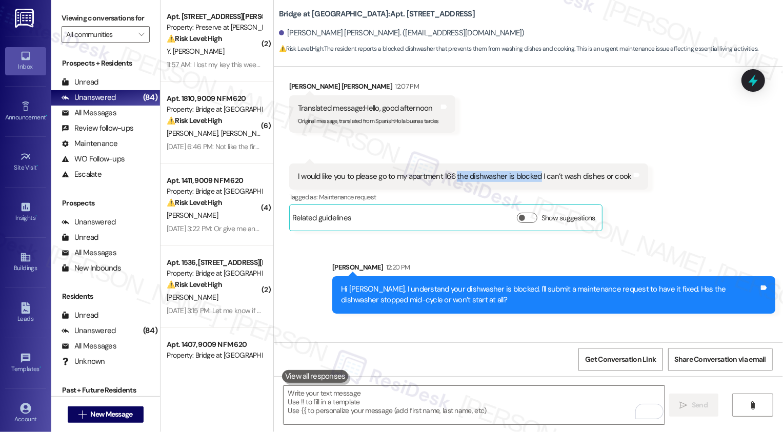
copy div "the dishwasher is blocked"
drag, startPoint x: 449, startPoint y: 131, endPoint x: 533, endPoint y: 130, distance: 83.6
click at [533, 171] on div "I would like you to please go to my apartment 166 the dishwasher is blocked I c…" at bounding box center [465, 176] width 334 height 11
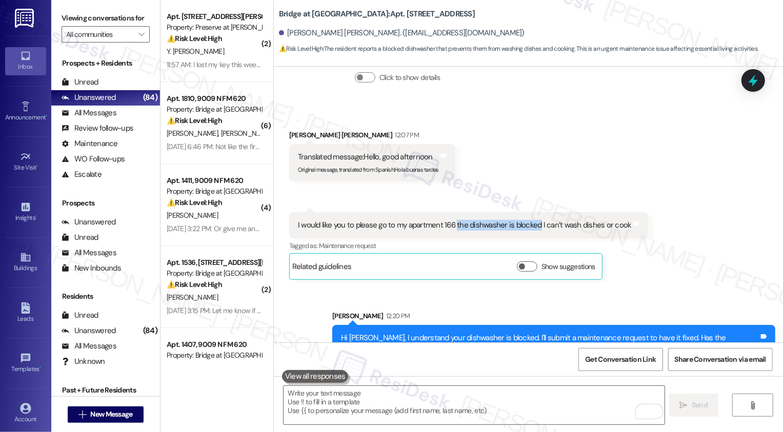
scroll to position [3180, 0]
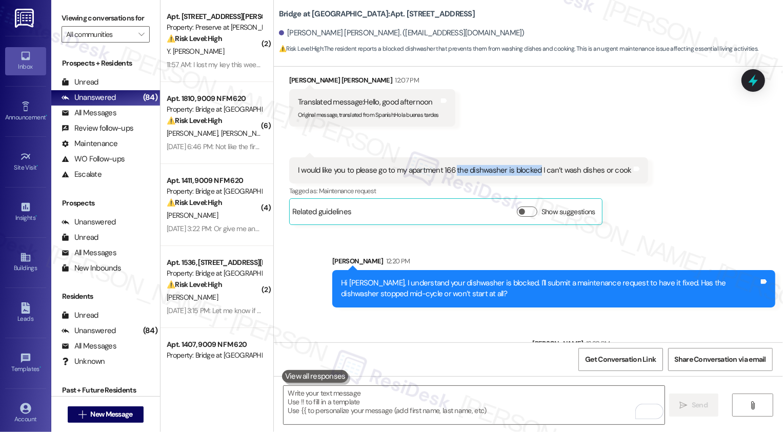
click at [342, 322] on div "Sent via SMS Sarah 12:20 PM Hi Dorka, I understand your dishwasher is blocked. …" at bounding box center [528, 310] width 509 height 154
click at [349, 307] on div "Sent via SMS Sarah 12:20 PM Hi Dorka, I understand your dishwasher is blocked. …" at bounding box center [528, 310] width 509 height 154
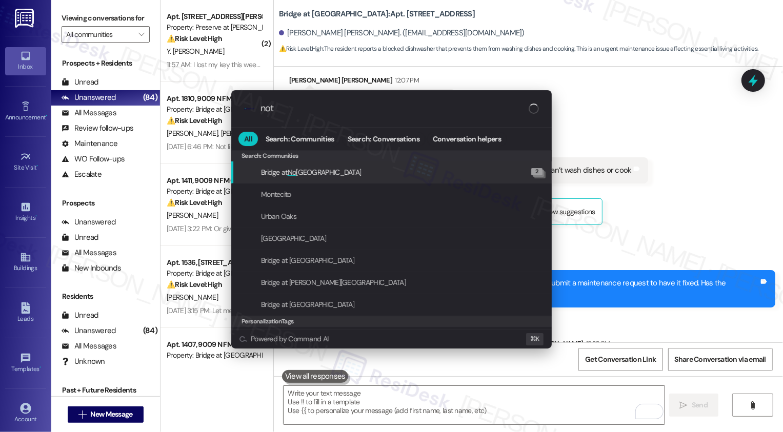
type input "note"
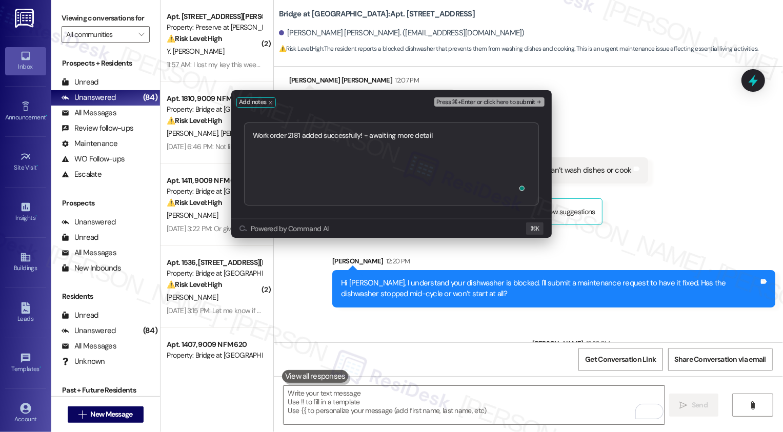
type textarea "Work order 2181 added successfully! - awaiting more details"
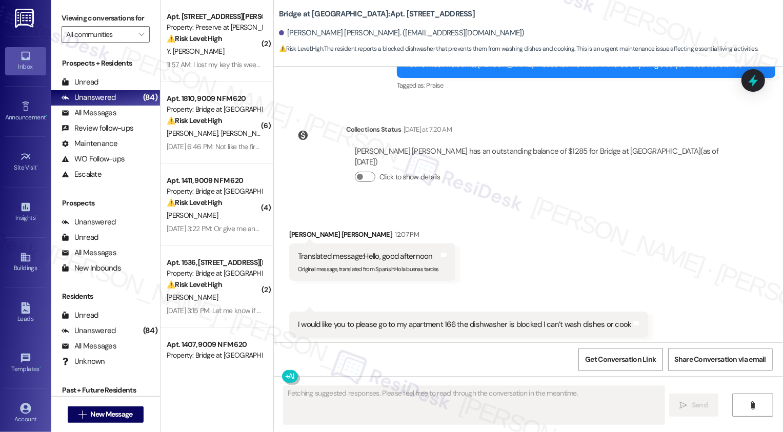
scroll to position [3294, 0]
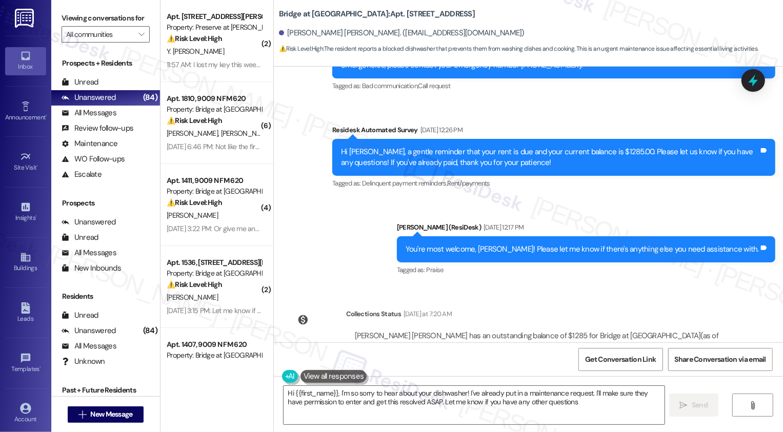
type textarea "Hi {{first_name}}, I'm so sorry to hear about your dishwasher! I've already put…"
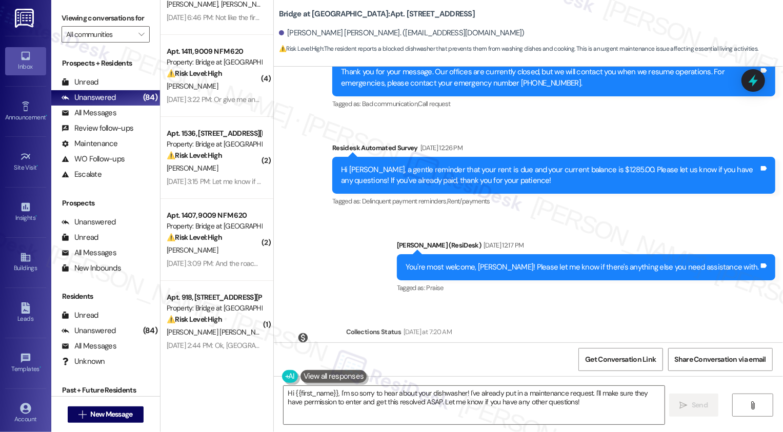
scroll to position [144, 0]
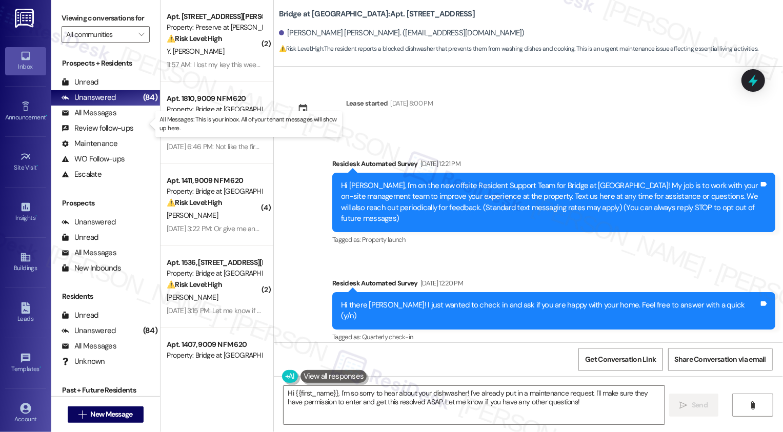
scroll to position [2824, 0]
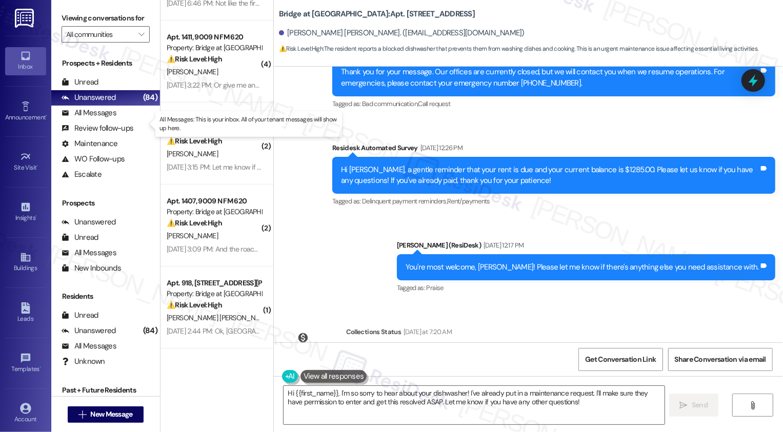
click at [125, 121] on div "All Messages (undefined)" at bounding box center [105, 113] width 109 height 15
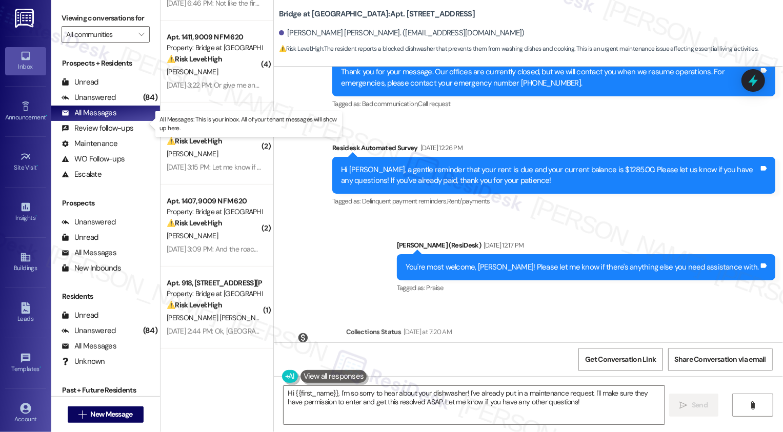
click at [125, 121] on div "All Messages (undefined)" at bounding box center [105, 113] width 109 height 15
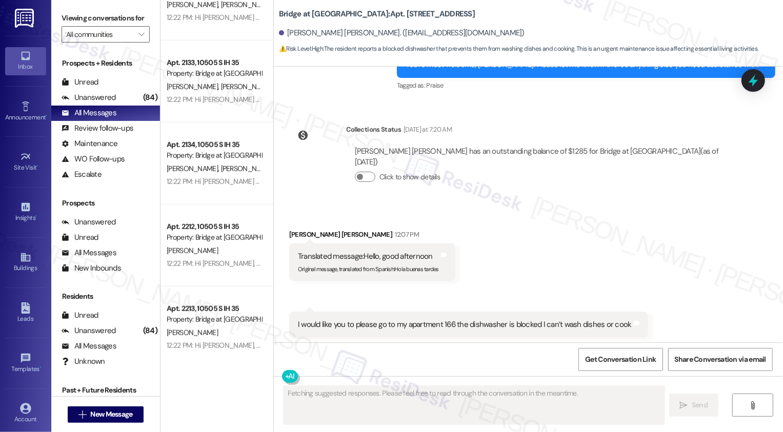
scroll to position [625, 0]
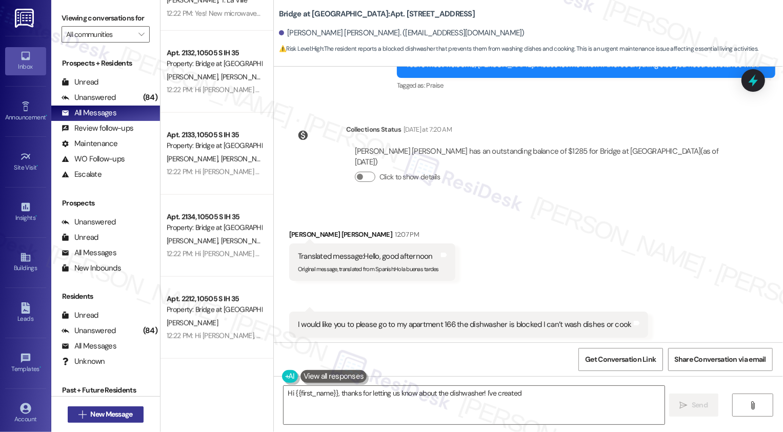
click at [116, 411] on span "New Message" at bounding box center [111, 414] width 42 height 11
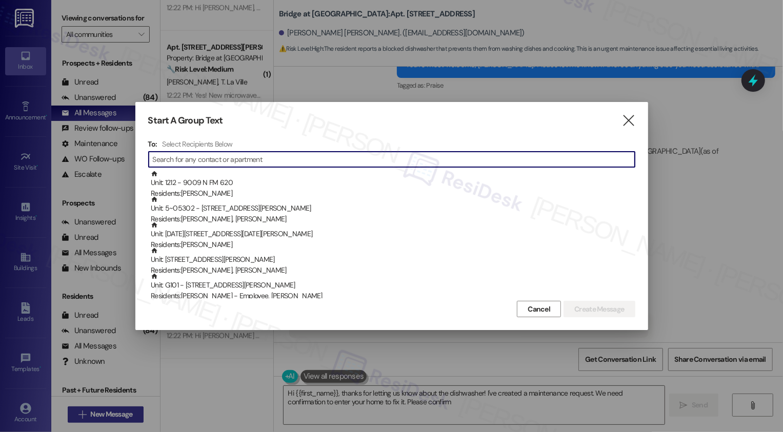
type textarea "Hi {{first_name}}, thanks for letting us know about the dishwasher! I've create…"
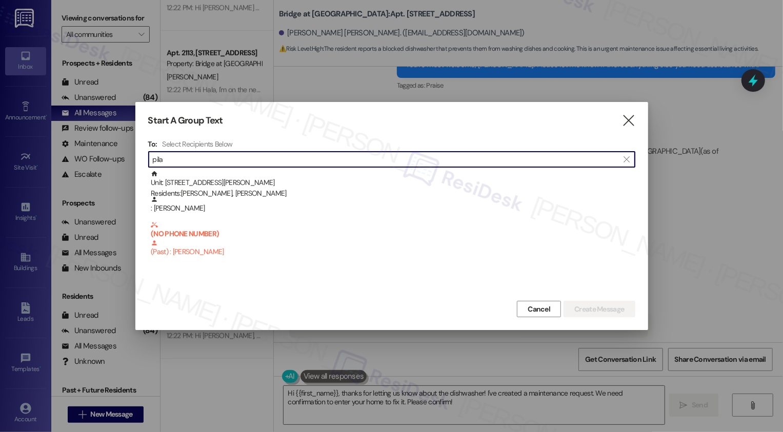
scroll to position [0, 0]
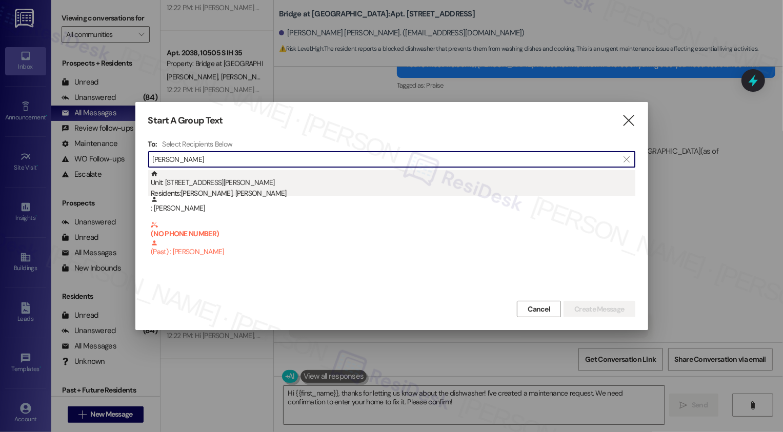
type input "[PERSON_NAME]"
click at [248, 190] on div "Residents: [PERSON_NAME], [PERSON_NAME]" at bounding box center [393, 193] width 484 height 11
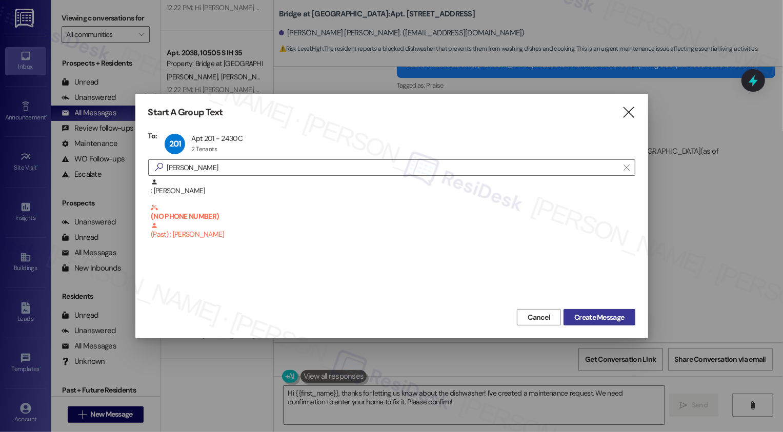
click at [598, 318] on span "Create Message" at bounding box center [599, 317] width 50 height 11
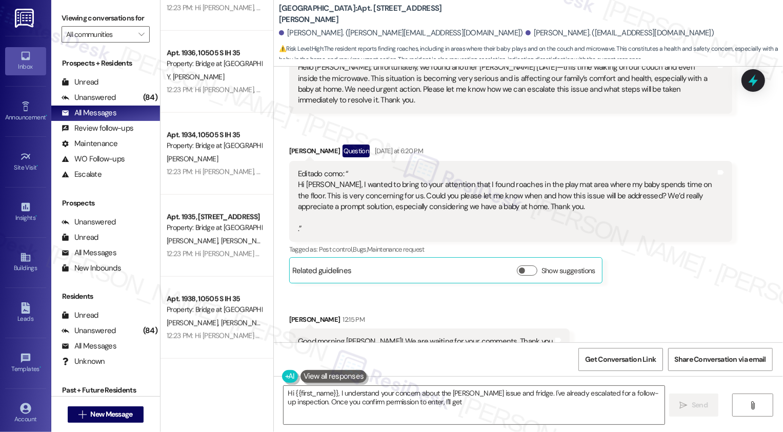
scroll to position [2460, 0]
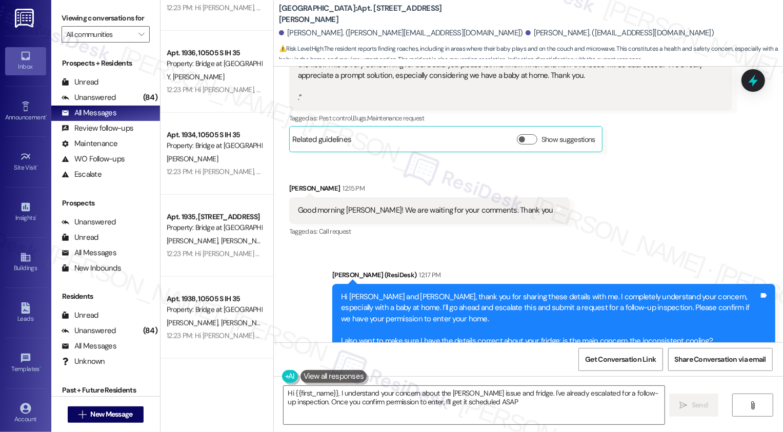
type textarea "Hi {{first_name}}, I understand your concern about the [PERSON_NAME] issue and …"
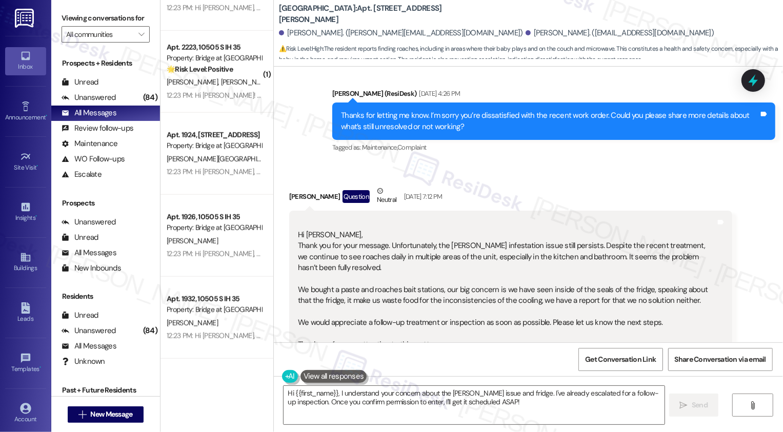
scroll to position [774, 0]
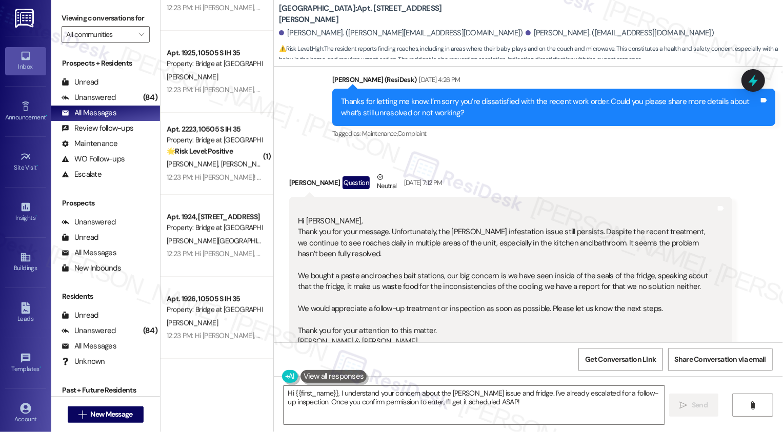
click at [289, 172] on div "[PERSON_NAME] Question Neutral [DATE] 7:12 PM" at bounding box center [510, 184] width 443 height 25
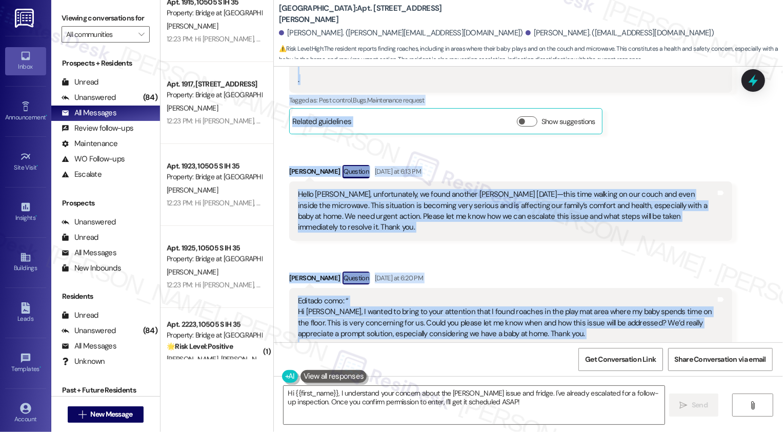
scroll to position [2265, 0]
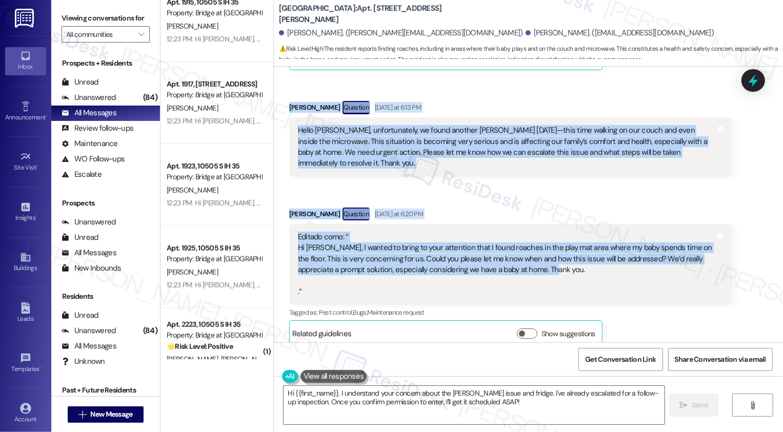
drag, startPoint x: 282, startPoint y: 157, endPoint x: 541, endPoint y: 239, distance: 271.5
click at [542, 239] on div "Lease started [DATE] 8:00 PM Survey, sent via SMS Residesk Automated Survey [DA…" at bounding box center [528, 205] width 509 height 276
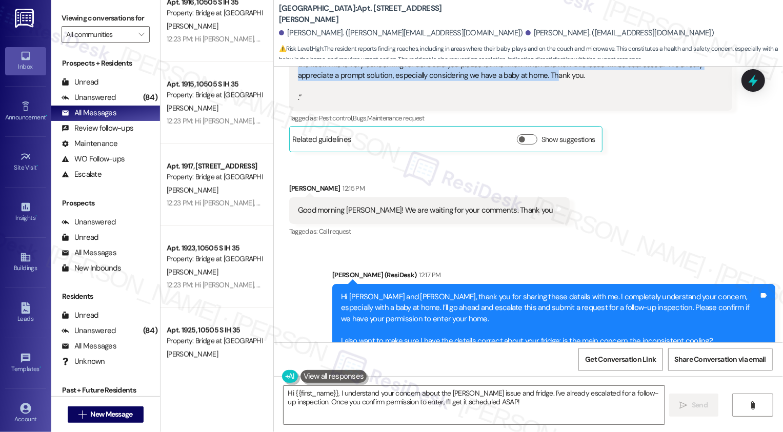
copy div "Loremi Dolors Ametcons Adipisc Eli 12, 2004 se 6:68 DO Ei Tempo, Incid utl etd …"
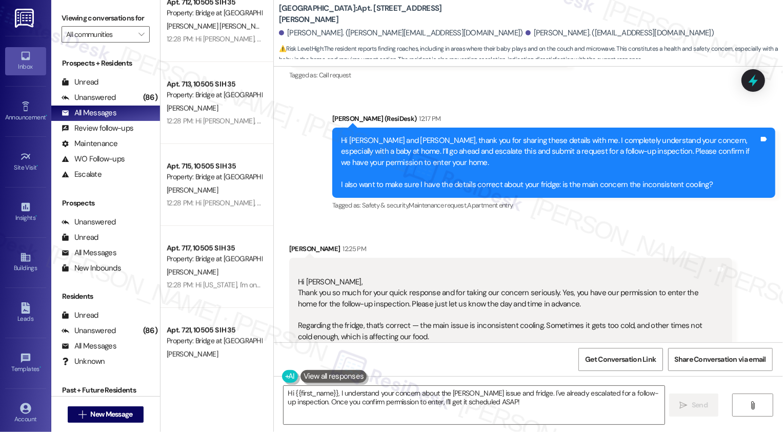
scroll to position [2624, 0]
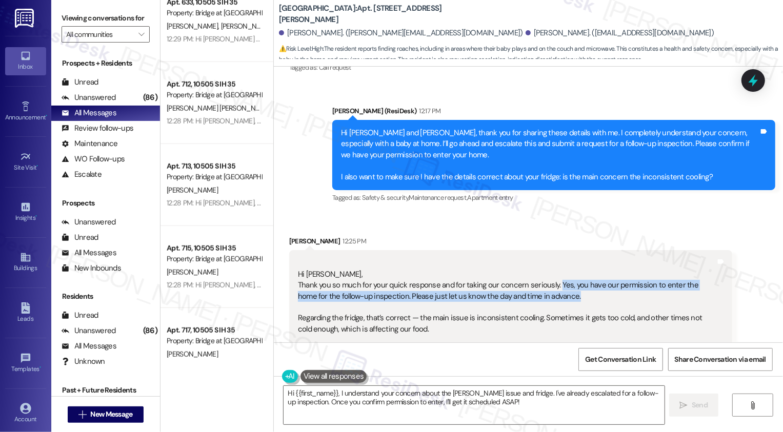
drag, startPoint x: 548, startPoint y: 247, endPoint x: 557, endPoint y: 258, distance: 13.5
click at [557, 258] on div "Hi [PERSON_NAME], Thank you so much for your quick response and for taking our …" at bounding box center [507, 313] width 418 height 110
copy div "Yes, you have our permission to enter the home for the follow-up inspection. Pl…"
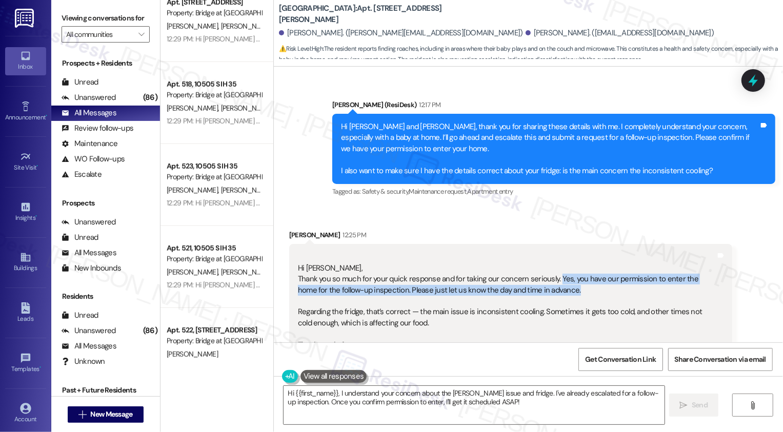
click at [419, 222] on div "Received via SMS [PERSON_NAME] 12:25 PM Hi [PERSON_NAME], Thank you so much for…" at bounding box center [510, 299] width 458 height 155
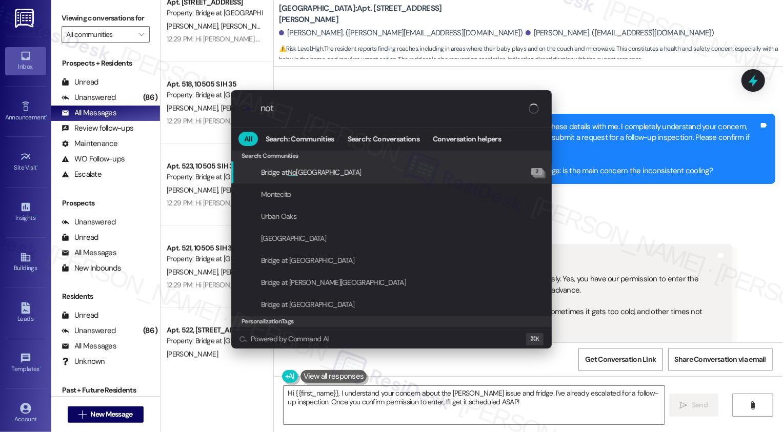
type input "note"
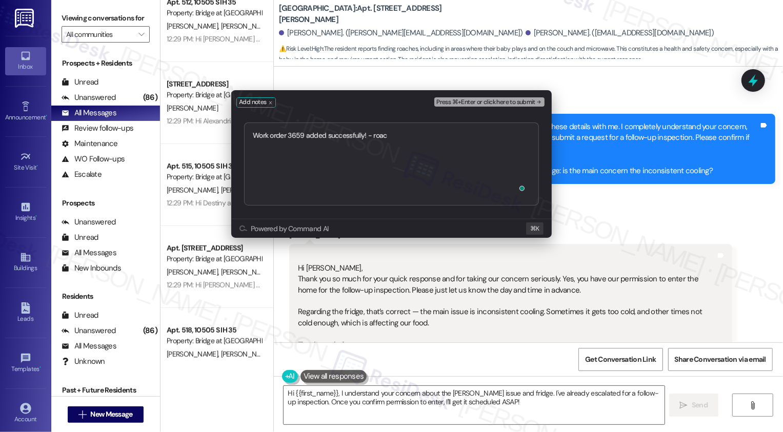
type textarea "Work order 3659 added successfully! - [PERSON_NAME]"
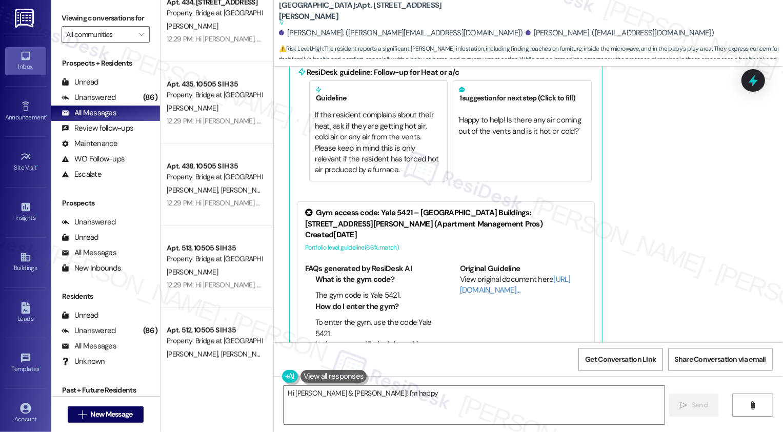
scroll to position [3082, 0]
click at [589, 147] on div "ResiDesk guideline: Follow-up for Heat or a/c Guideline If the resident complai…" at bounding box center [445, 126] width 307 height 142
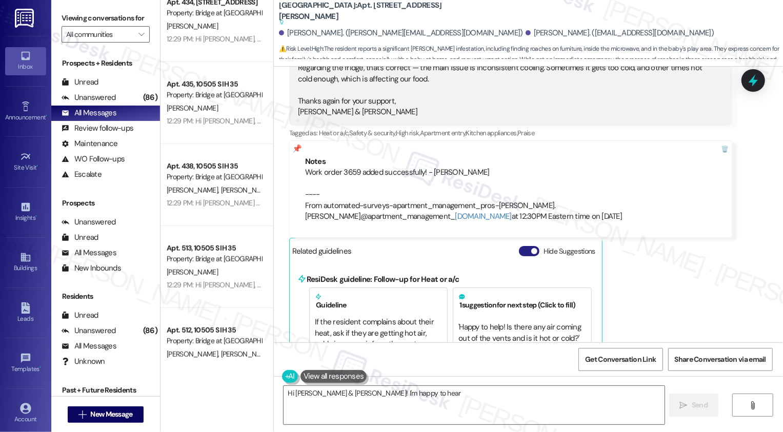
click at [531, 248] on span "button" at bounding box center [534, 251] width 6 height 6
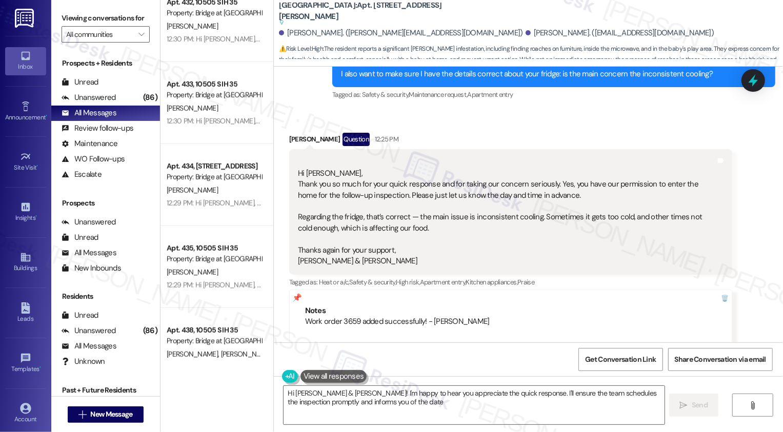
scroll to position [2723, 0]
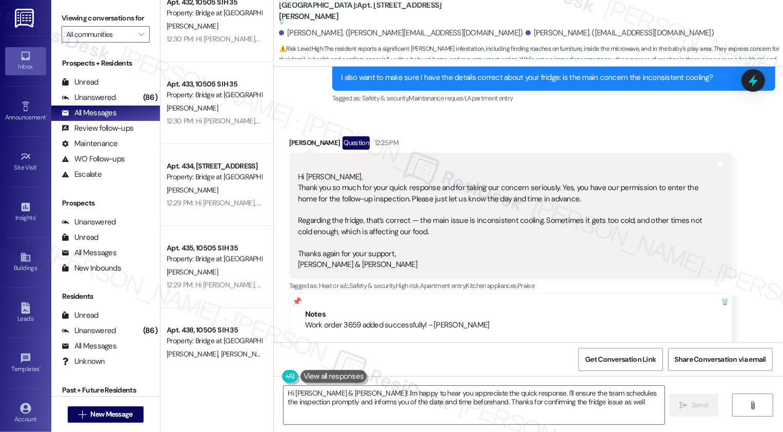
type textarea "Hi [PERSON_NAME] & [PERSON_NAME]! I'm happy to hear you appreciate the quick re…"
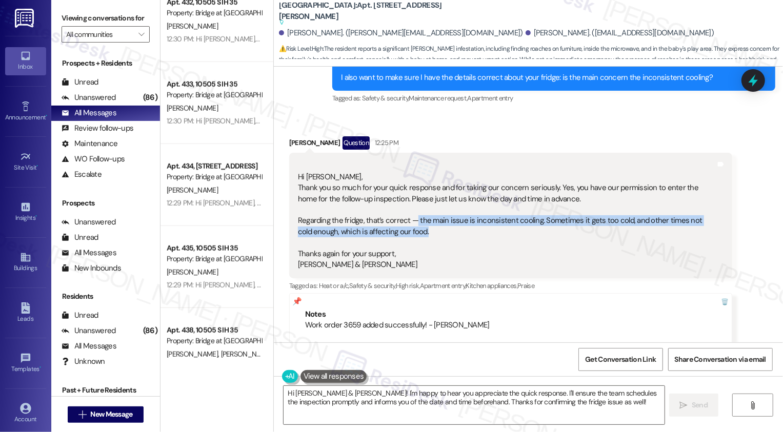
drag, startPoint x: 407, startPoint y: 184, endPoint x: 423, endPoint y: 195, distance: 19.5
click at [423, 195] on div "Hi [PERSON_NAME], Thank you so much for your quick response and for taking our …" at bounding box center [507, 215] width 418 height 110
copy div "the main issue is inconsistent cooling. Sometimes it gets too cold, and other t…"
click at [364, 175] on div "Hi [PERSON_NAME], Thank you so much for your quick response and for taking our …" at bounding box center [507, 215] width 418 height 110
click at [412, 160] on div "Hi [PERSON_NAME], Thank you so much for your quick response and for taking our …" at bounding box center [507, 215] width 418 height 110
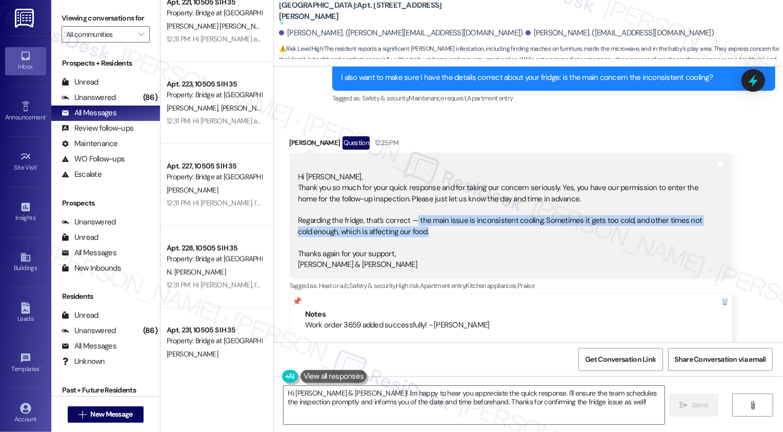
click at [557, 160] on div "Hi [PERSON_NAME], Thank you so much for your quick response and for taking our …" at bounding box center [507, 215] width 418 height 110
copy div "the main issue is inconsistent cooling. Sometimes it gets too cold, and other t…"
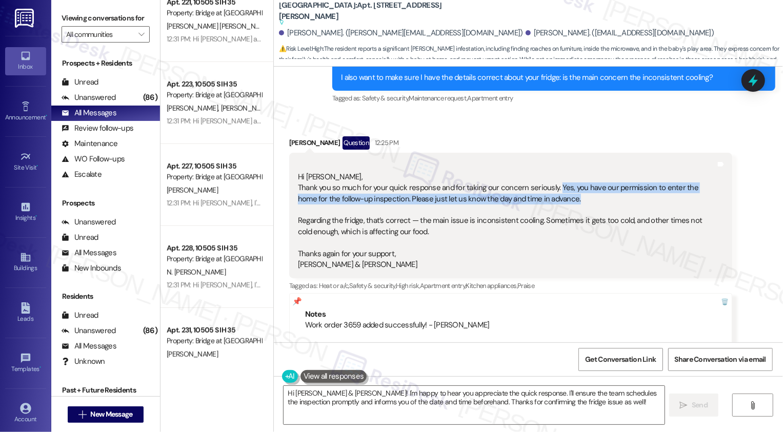
copy div "Yes, you have our permission to enter the home for the follow-up inspection. Pl…"
click at [450, 191] on div "Hi [PERSON_NAME], Thank you so much for your quick response and for taking our …" at bounding box center [507, 215] width 418 height 110
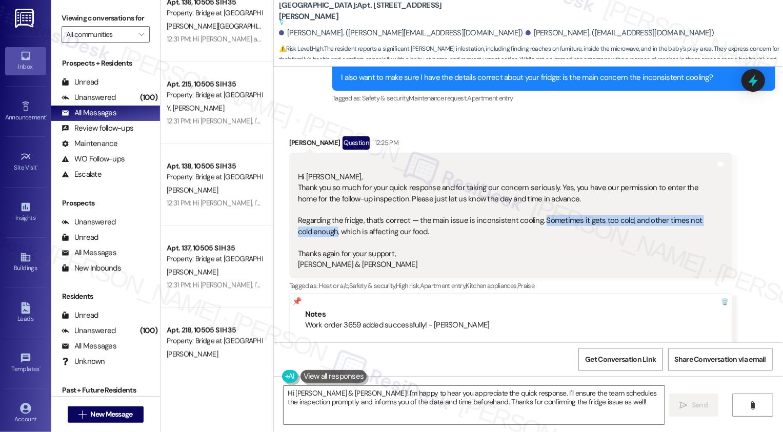
drag, startPoint x: 530, startPoint y: 185, endPoint x: 316, endPoint y: 197, distance: 214.6
click at [316, 197] on div "Hi [PERSON_NAME], Thank you so much for your quick response and for taking our …" at bounding box center [507, 215] width 418 height 110
copy div "Sometimes it gets too cold, and other times not cold enough,"
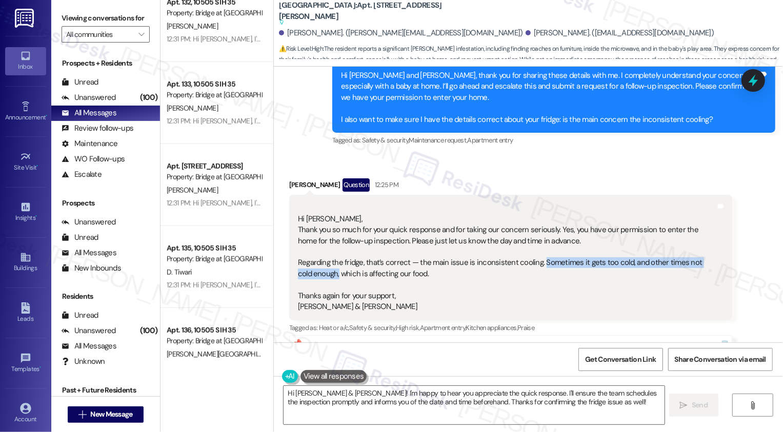
scroll to position [2771, 0]
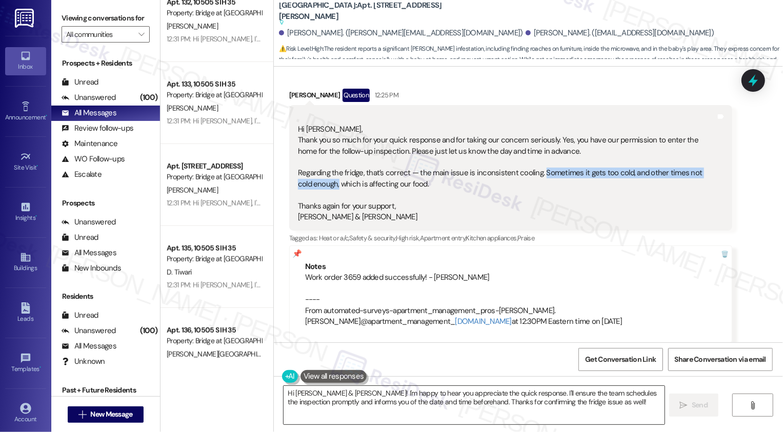
click at [386, 397] on textarea "Hi [PERSON_NAME] & [PERSON_NAME]! I'm happy to hear you appreciate the quick re…" at bounding box center [473, 405] width 381 height 38
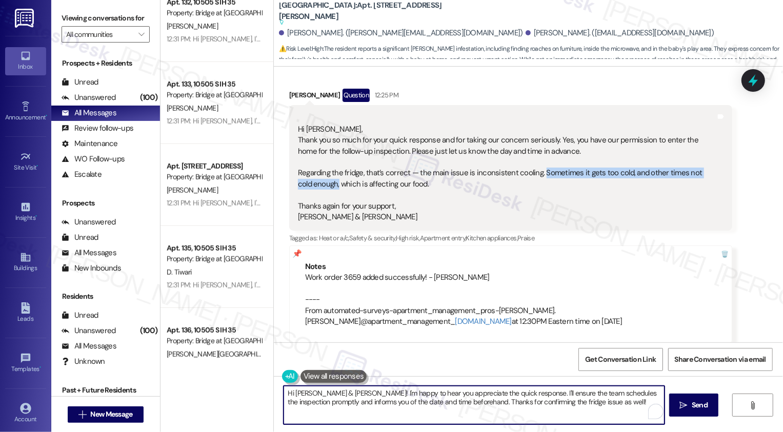
click at [404, 405] on textarea "Hi [PERSON_NAME] & [PERSON_NAME]! I'm happy to hear you appreciate the quick re…" at bounding box center [473, 405] width 381 height 38
click at [396, 406] on textarea "Hi [PERSON_NAME] & [PERSON_NAME]! I'm happy to hear you appreciate the quick re…" at bounding box center [473, 405] width 381 height 38
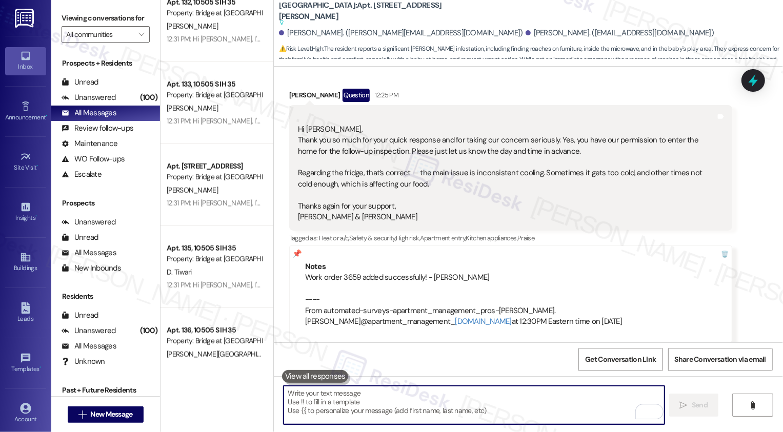
paste textarea "Work order 3660 added successfully!"
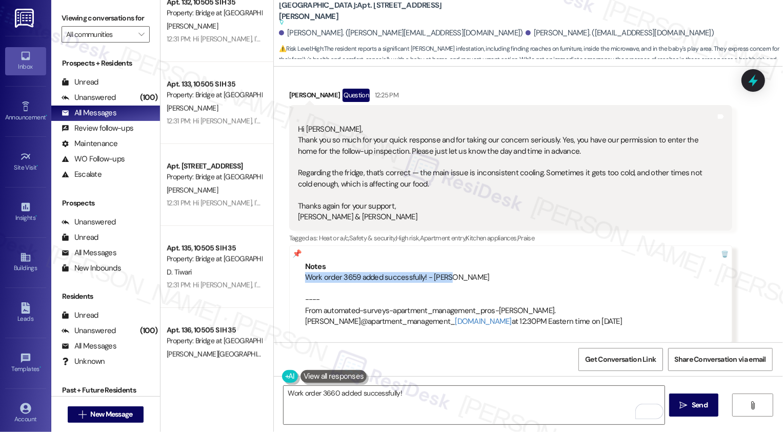
drag, startPoint x: 295, startPoint y: 241, endPoint x: 452, endPoint y: 243, distance: 156.3
click at [452, 246] on div "Notes Work order 3659 added successfully! - [PERSON_NAME] ---- From automated-s…" at bounding box center [510, 295] width 443 height 98
copy div "Work order 3659 added successfully! - [PERSON_NAME]"
click at [417, 396] on textarea "Work order 3660 added successfully!" at bounding box center [473, 405] width 381 height 38
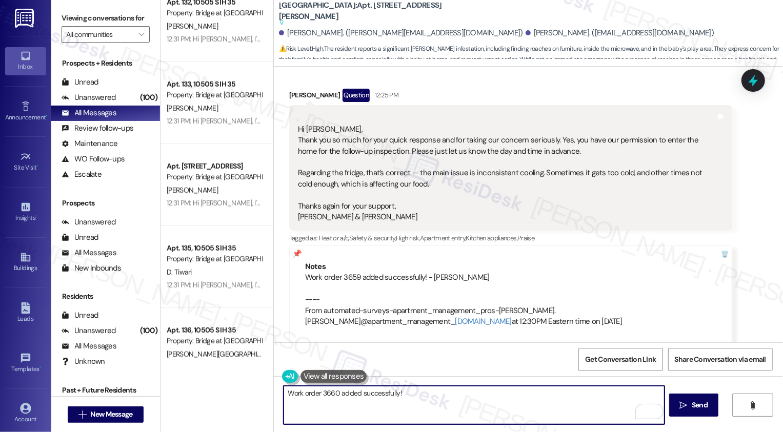
paste textarea "Work order 3659 added successfully! - [PERSON_NAME]"
type textarea "Work order 3660 added successfully! Work order 3659 added successfully! - [PERS…"
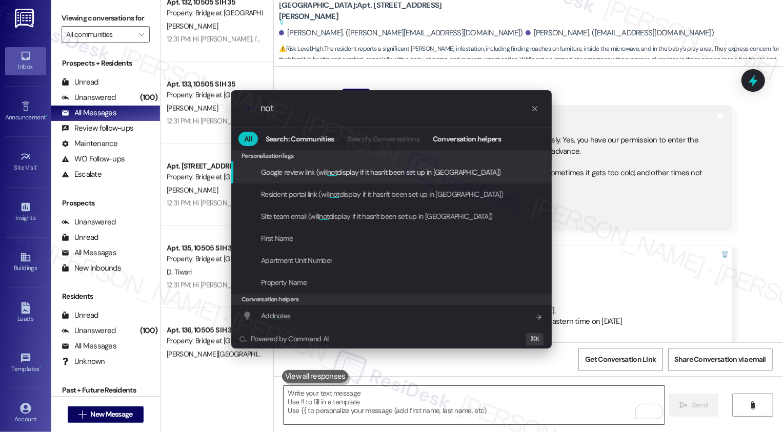
type input "note"
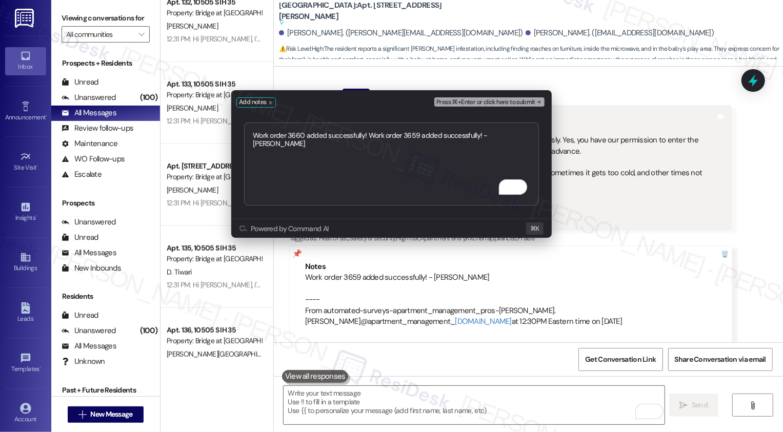
click at [369, 133] on textarea "Work order 3660 added successfully! Work order 3659 added successfully! - [PERS…" at bounding box center [391, 163] width 295 height 83
click at [402, 132] on textarea "Work order 3660 added successfully! Work order 3659 added successfully! - [PERS…" at bounding box center [391, 163] width 295 height 83
type textarea "Work order 3660 added successfully! - fridge Work order 3659 added successfully…"
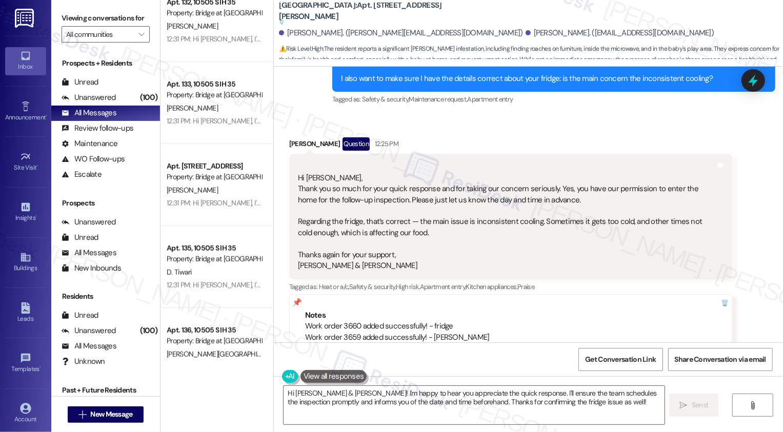
scroll to position [2651, 0]
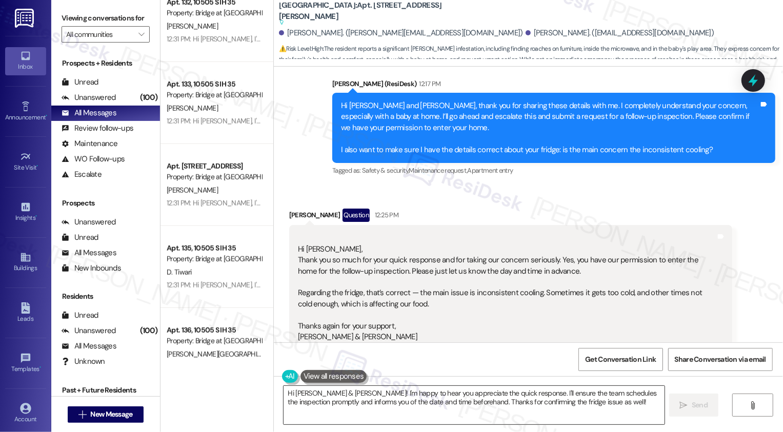
click at [488, 394] on textarea "Hi [PERSON_NAME] & [PERSON_NAME]! I'm happy to hear you appreciate the quick re…" at bounding box center [473, 405] width 381 height 38
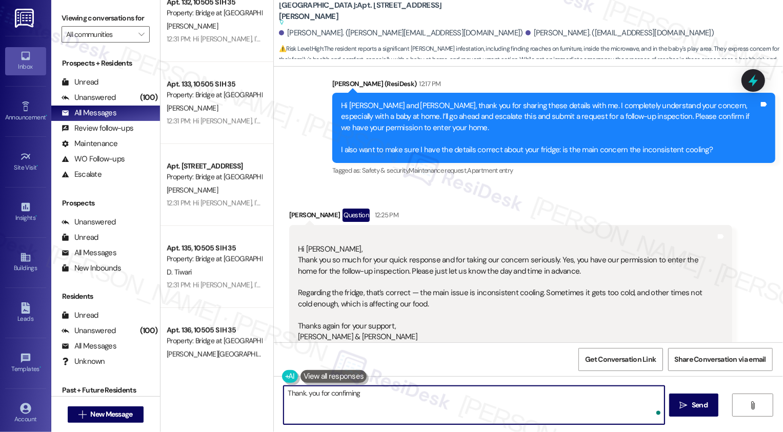
type textarea "Thank. you for confiming"
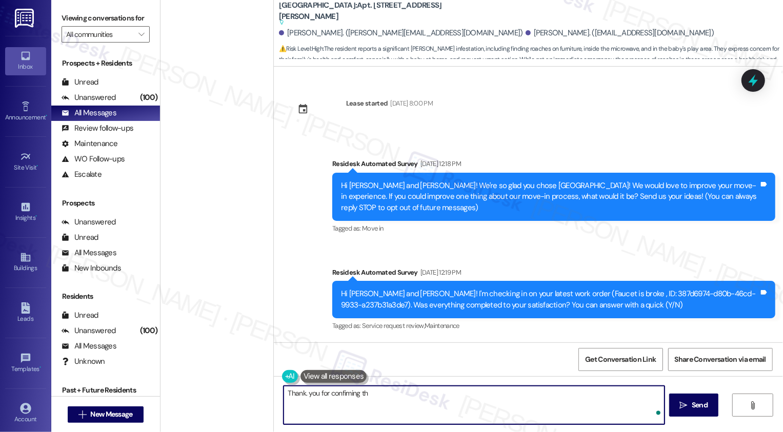
scroll to position [2651, 0]
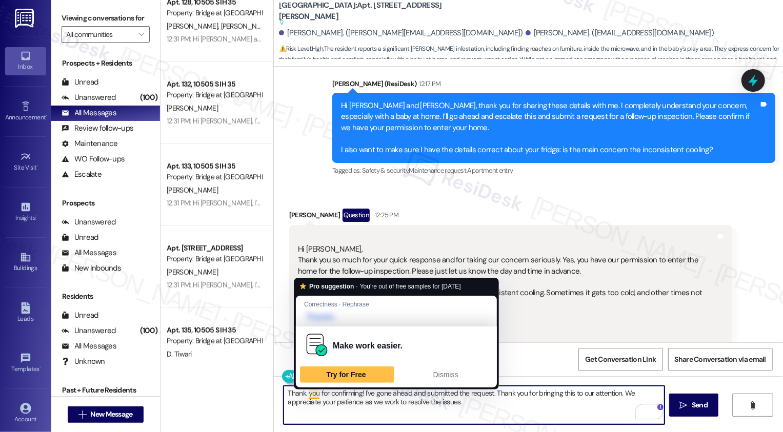
click at [301, 395] on textarea "Thank. you for confirming! I've gone ahead and submitted the request. Thank you…" at bounding box center [473, 405] width 381 height 38
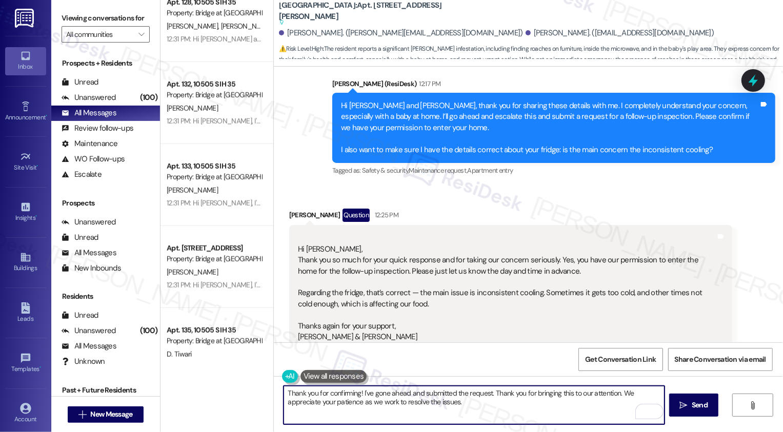
click at [484, 392] on textarea "Thank you for confirming! I've gone ahead and submitted the request. Thank you …" at bounding box center [473, 405] width 381 height 38
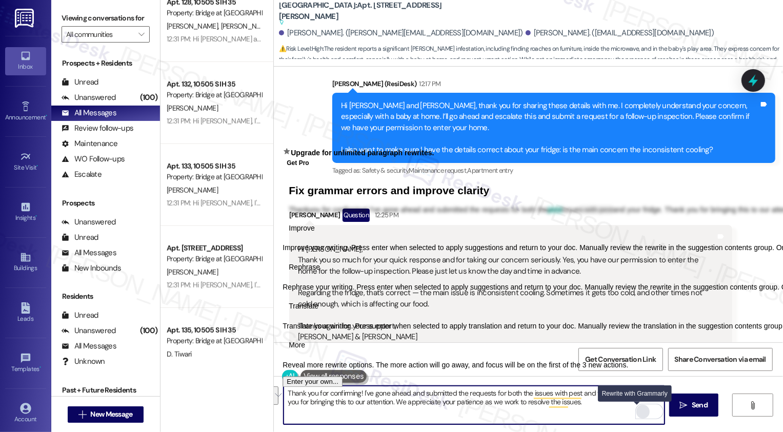
click at [638, 410] on div "Rewrite with Grammarly" at bounding box center [642, 412] width 11 height 12
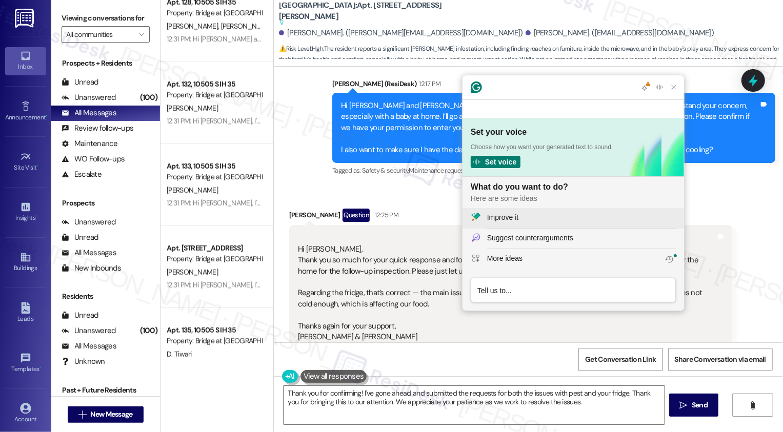
scroll to position [0, 0]
click at [507, 218] on div "Improve it" at bounding box center [502, 217] width 31 height 11
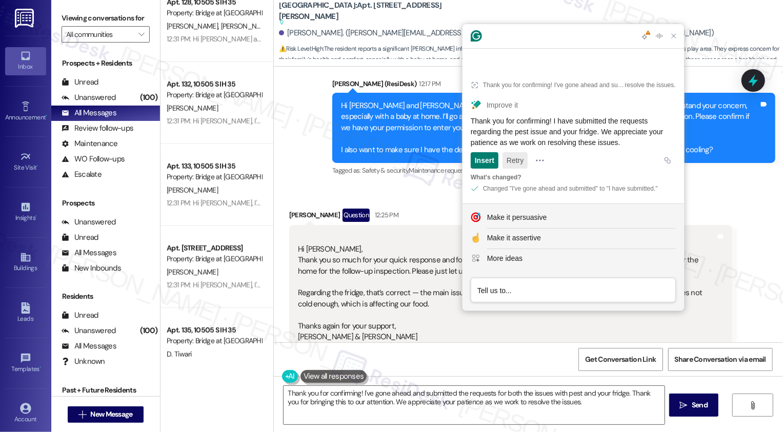
click at [511, 159] on button "Retry" at bounding box center [514, 160] width 25 height 16
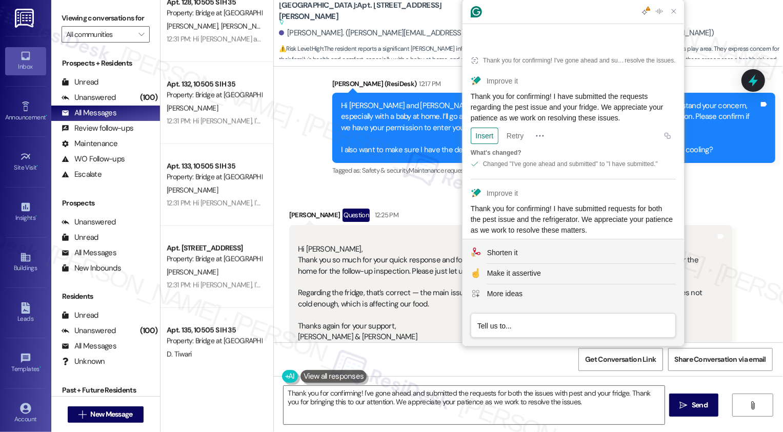
click at [487, 240] on div "Insert" at bounding box center [484, 248] width 19 height 16
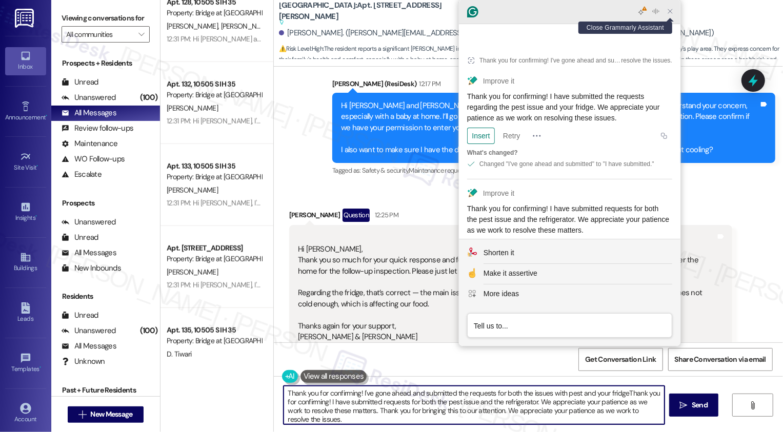
click at [672, 14] on icon "Close Grammarly Assistant" at bounding box center [670, 11] width 8 height 8
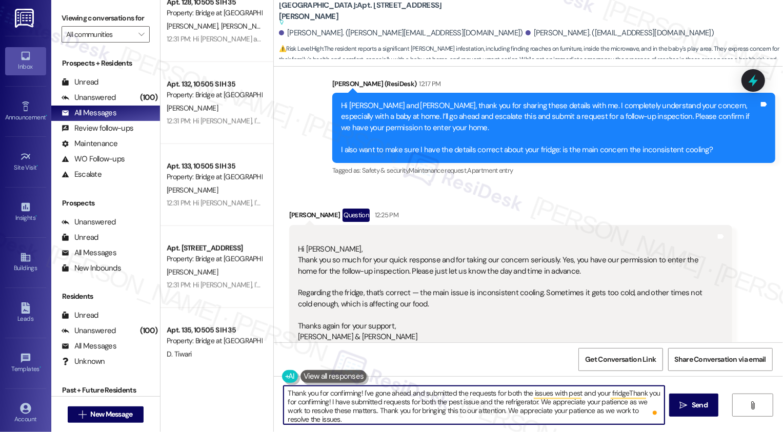
scroll to position [3, 0]
drag, startPoint x: 359, startPoint y: 408, endPoint x: 367, endPoint y: 431, distance: 24.2
click at [367, 432] on div "Thank you for confirming! I've gone ahead and submitted the requests for both t…" at bounding box center [528, 414] width 509 height 77
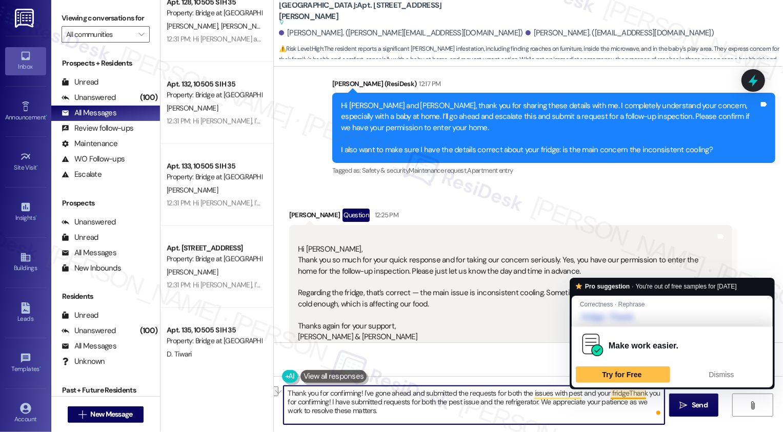
drag, startPoint x: 622, startPoint y: 393, endPoint x: 268, endPoint y: 379, distance: 354.9
click at [274, 379] on div "Thank you for confirming! I've gone ahead and submitted the requests for both t…" at bounding box center [528, 414] width 509 height 77
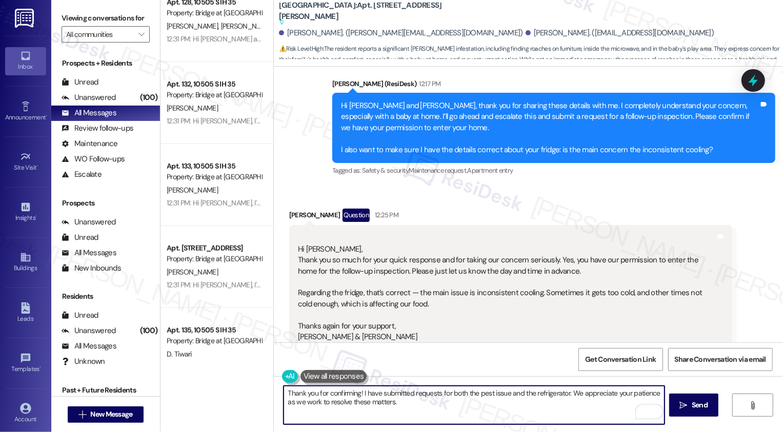
click at [423, 403] on textarea "Thank you for confirming! I have submitted requests for both the pest issue and…" at bounding box center [473, 405] width 381 height 38
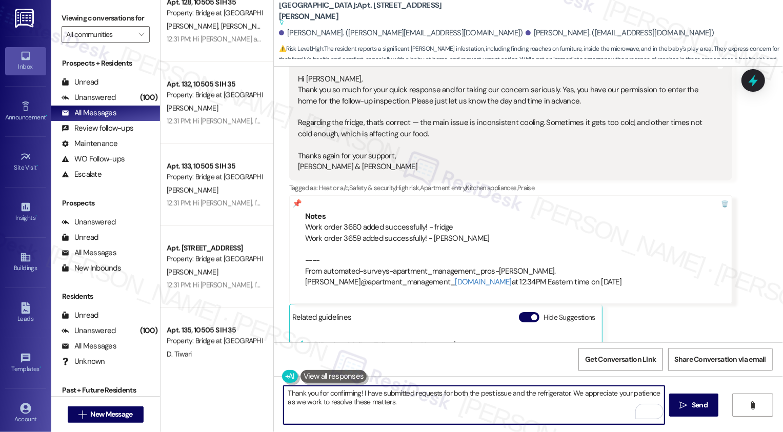
scroll to position [2814, 0]
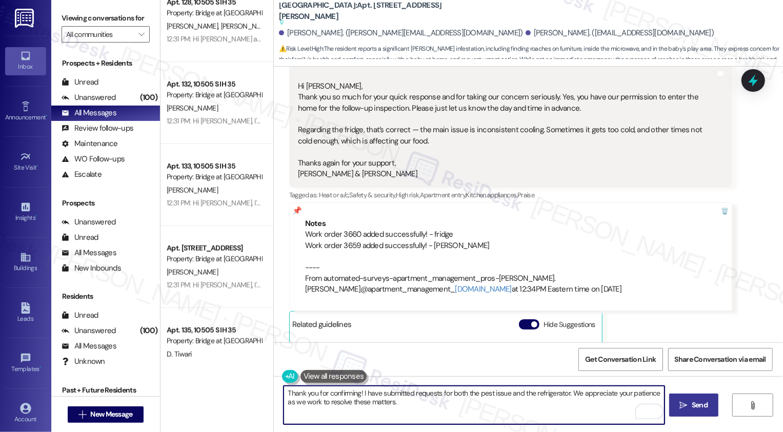
type textarea "Thank you for confirming! I have submitted requests for both the pest issue and…"
click at [701, 405] on span "Send" at bounding box center [699, 405] width 16 height 11
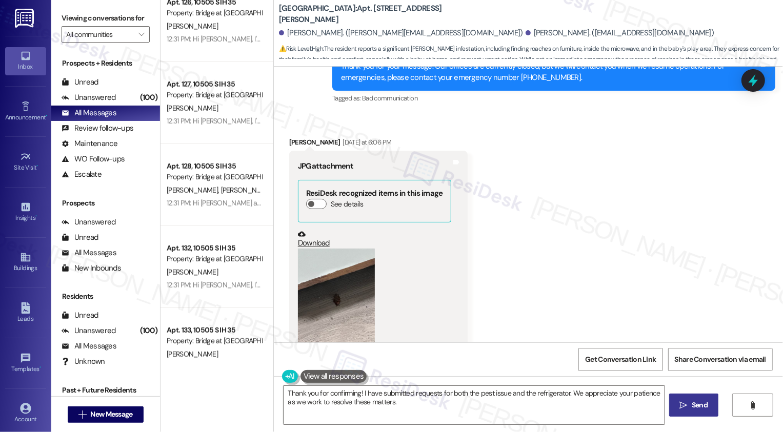
scroll to position [1789, 0]
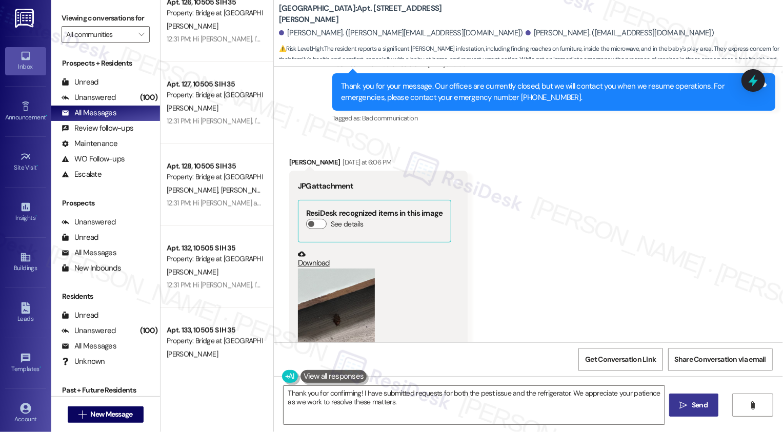
click at [303, 250] on link "Download" at bounding box center [374, 259] width 153 height 18
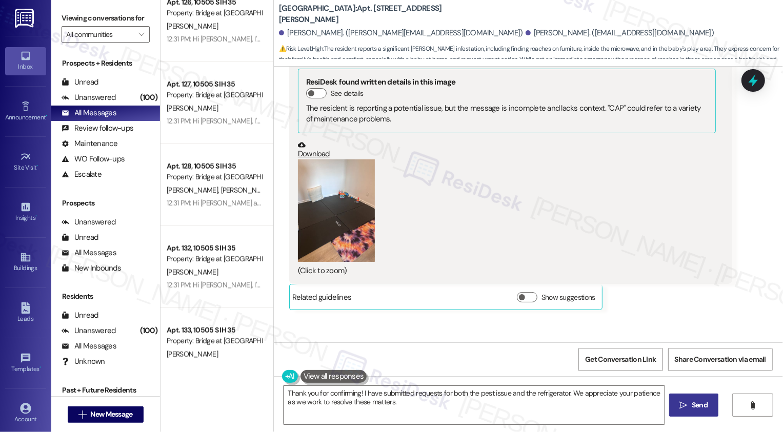
scroll to position [1501, 0]
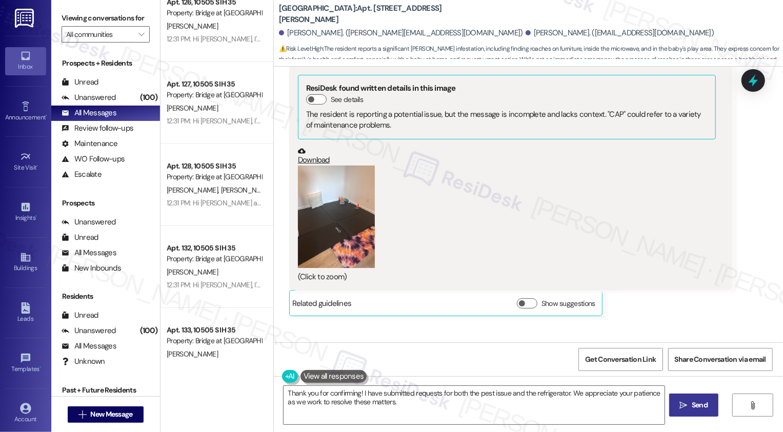
click at [332, 214] on button "Zoom image" at bounding box center [336, 217] width 77 height 103
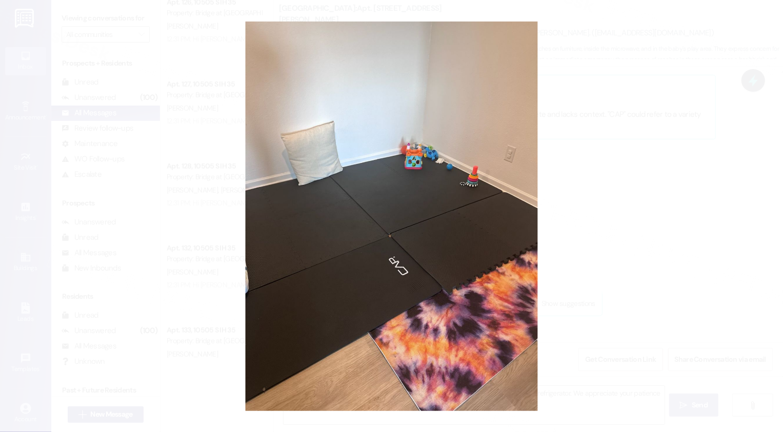
click at [590, 279] on button "Unzoom image" at bounding box center [391, 216] width 783 height 432
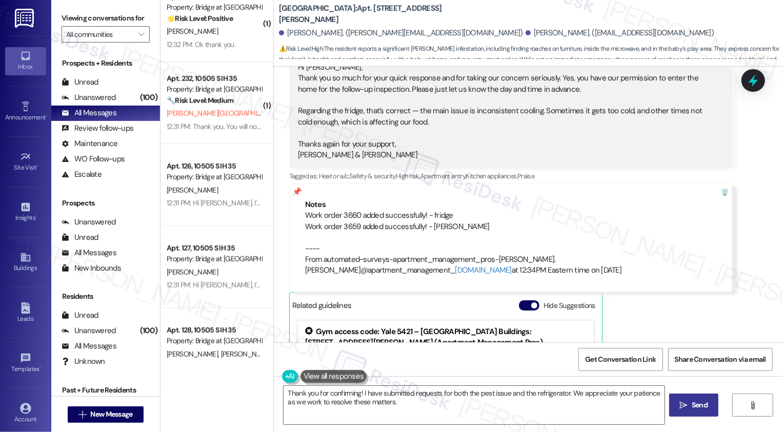
scroll to position [2823, 0]
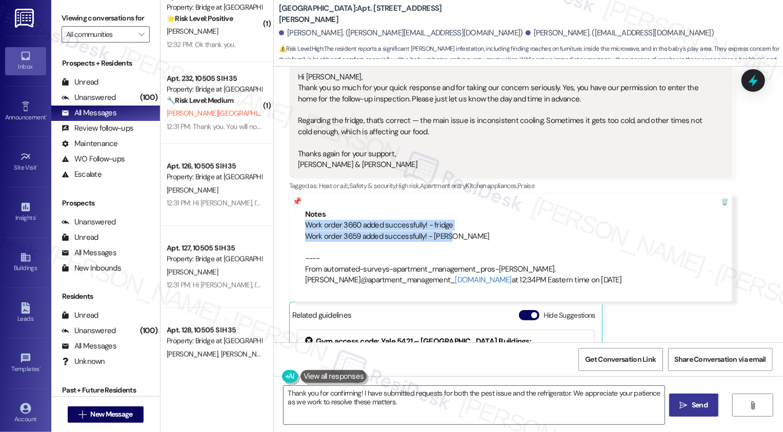
drag, startPoint x: 296, startPoint y: 187, endPoint x: 450, endPoint y: 202, distance: 154.5
click at [451, 202] on div "Notes Work order 3660 added successfully! - fridge Work order 3659 added succes…" at bounding box center [510, 247] width 443 height 109
copy div "Work order 3660 added successfully! - fridge Work order 3659 added successfully…"
click at [484, 220] on div "Work order 3660 added successfully! - fridge Work order 3659 added successfully…" at bounding box center [510, 253] width 411 height 66
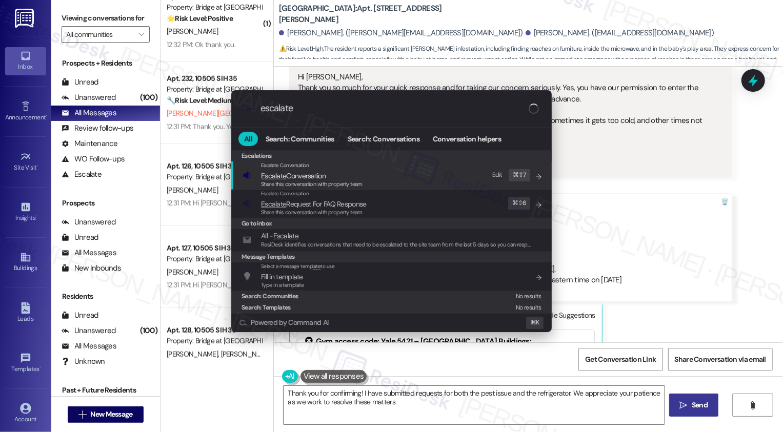
type input "escalate"
click at [293, 175] on span "Escalate Conversation" at bounding box center [293, 175] width 65 height 9
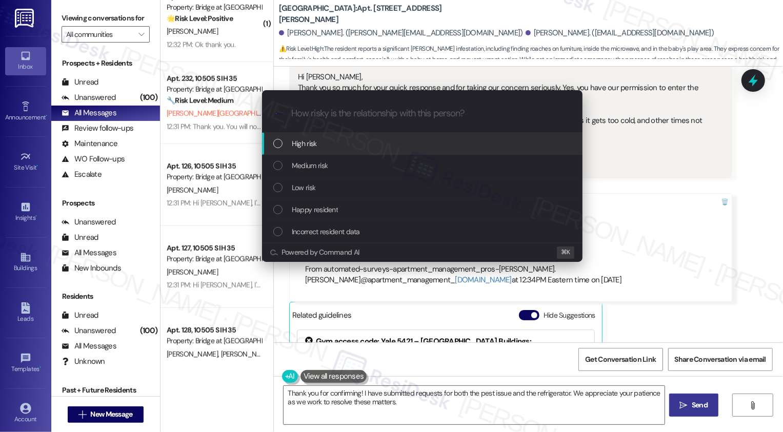
click at [293, 144] on span "High risk" at bounding box center [304, 143] width 25 height 11
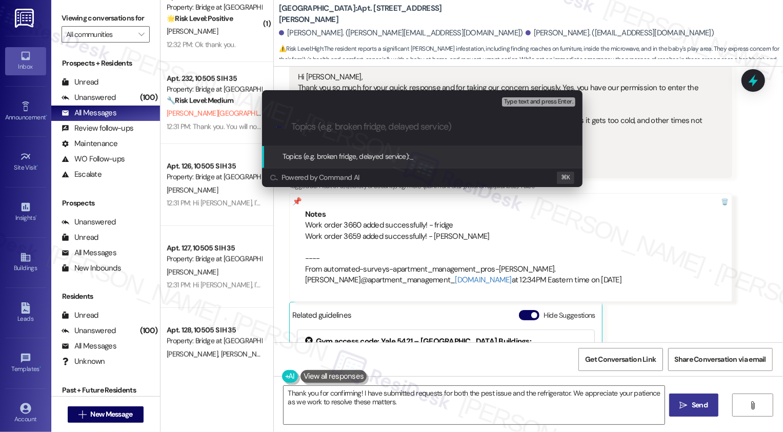
paste input "Work order 3660 added successfully! - fridge Work order 3659 added successfully…"
drag, startPoint x: 386, startPoint y: 125, endPoint x: 582, endPoint y: 121, distance: 195.3
click at [582, 122] on div ".cls-1{fill:#0a055f;}.cls-2{fill:#0cc4c4;} resideskLogoBlueOrange Work order 36…" at bounding box center [422, 127] width 320 height 36
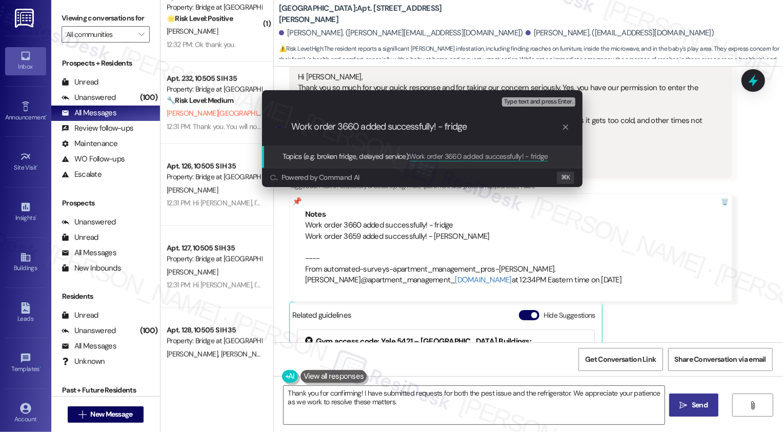
click at [291, 127] on input "Work order 3660 added successfully! - fridge" at bounding box center [426, 126] width 270 height 11
click at [292, 126] on input "Work order 3660 added successfully! - fridge" at bounding box center [426, 126] width 270 height 11
paste input "Work order 3659 added successfully! - [PERSON_NAME]"
drag, startPoint x: 360, startPoint y: 127, endPoint x: 445, endPoint y: 128, distance: 85.6
click at [445, 128] on input "Work order 3659 added successfully! - roachWork order 3660 added successfully! …" at bounding box center [426, 126] width 270 height 11
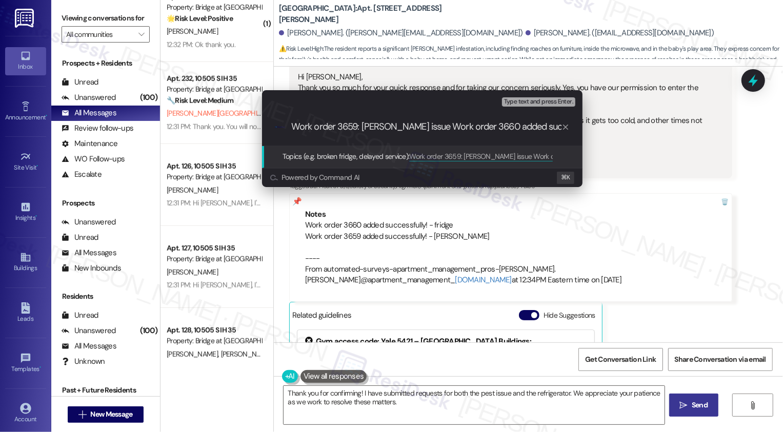
click at [292, 126] on input "Work order 3659: roach issue Work order 3660 added successfully! - fridge" at bounding box center [426, 126] width 270 height 11
click at [413, 125] on input "1. Work order 3659: roach issue Work order 3660 added successfully! - fridge" at bounding box center [426, 126] width 270 height 11
click at [365, 125] on input "1. Work order 3659: roach issue 2. Work order 3660 added successfully! - fridge" at bounding box center [426, 126] width 270 height 11
drag, startPoint x: 525, startPoint y: 126, endPoint x: 590, endPoint y: 126, distance: 64.6
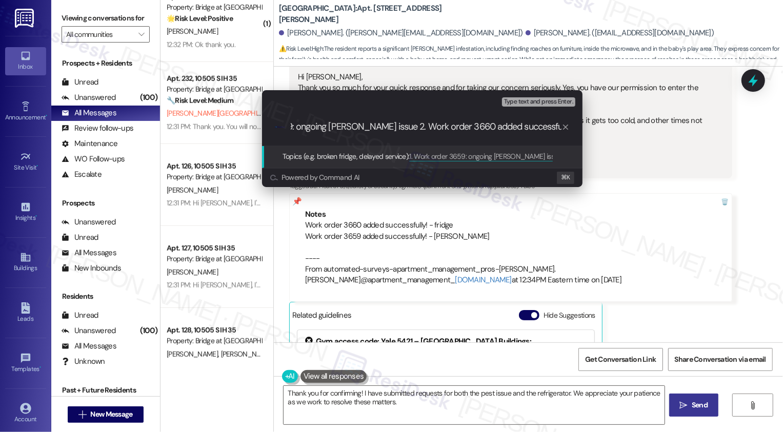
click at [590, 126] on div "Escalate Conversation High risk Topics (e.g. broken fridge, delayed service) An…" at bounding box center [422, 138] width 346 height 117
click at [487, 130] on input "1. Work order 3659: ongoing roach issue 2. Work order 3660 added successfully! …" at bounding box center [426, 126] width 270 height 11
drag, startPoint x: 537, startPoint y: 127, endPoint x: 448, endPoint y: 128, distance: 88.7
click at [448, 128] on input "1. Work order 3659: ongoing roach issue 2. Work order 3660 added successfully! …" at bounding box center [426, 126] width 270 height 11
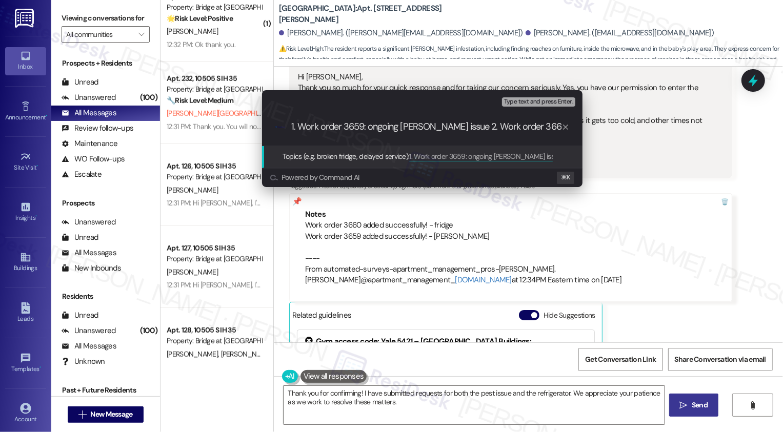
click at [551, 127] on input "1. Work order 3659: ongoing roach issue 2. Work order 3660: fridge" at bounding box center [426, 126] width 270 height 11
type input "1. Work order 3659: ongoing roach issue 2. Work order 3660: inconsistent coolin…"
click at [510, 126] on input "1. Work order 3659: ongoing roach issue 2. Work order 3660: inconsistent coolin…" at bounding box center [426, 126] width 270 height 11
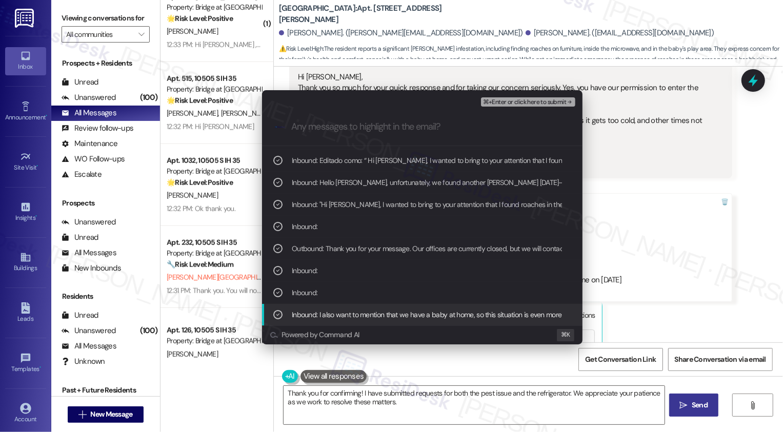
scroll to position [107, 0]
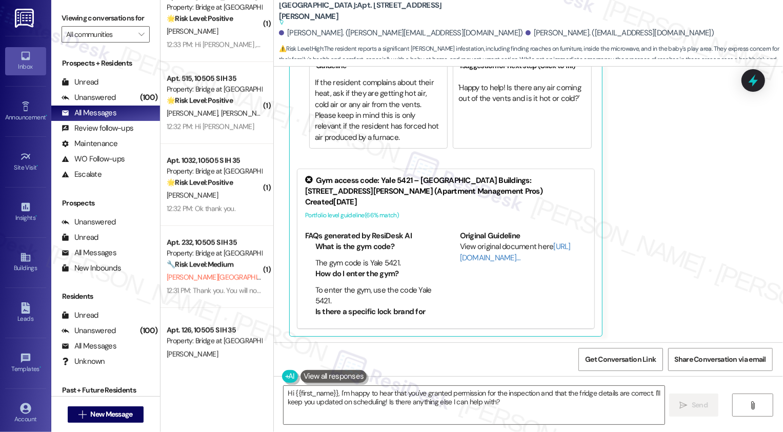
scroll to position [3191, 0]
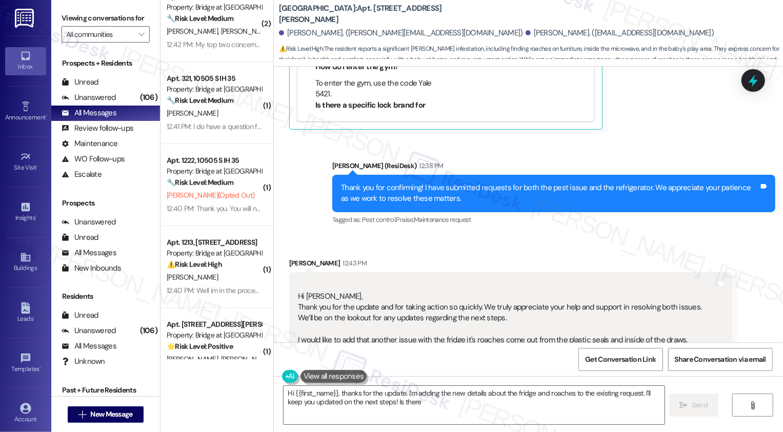
type textarea "Hi {{first_name}}, thanks for the update. I'm adding the new details about the …"
